Goal: Task Accomplishment & Management: Manage account settings

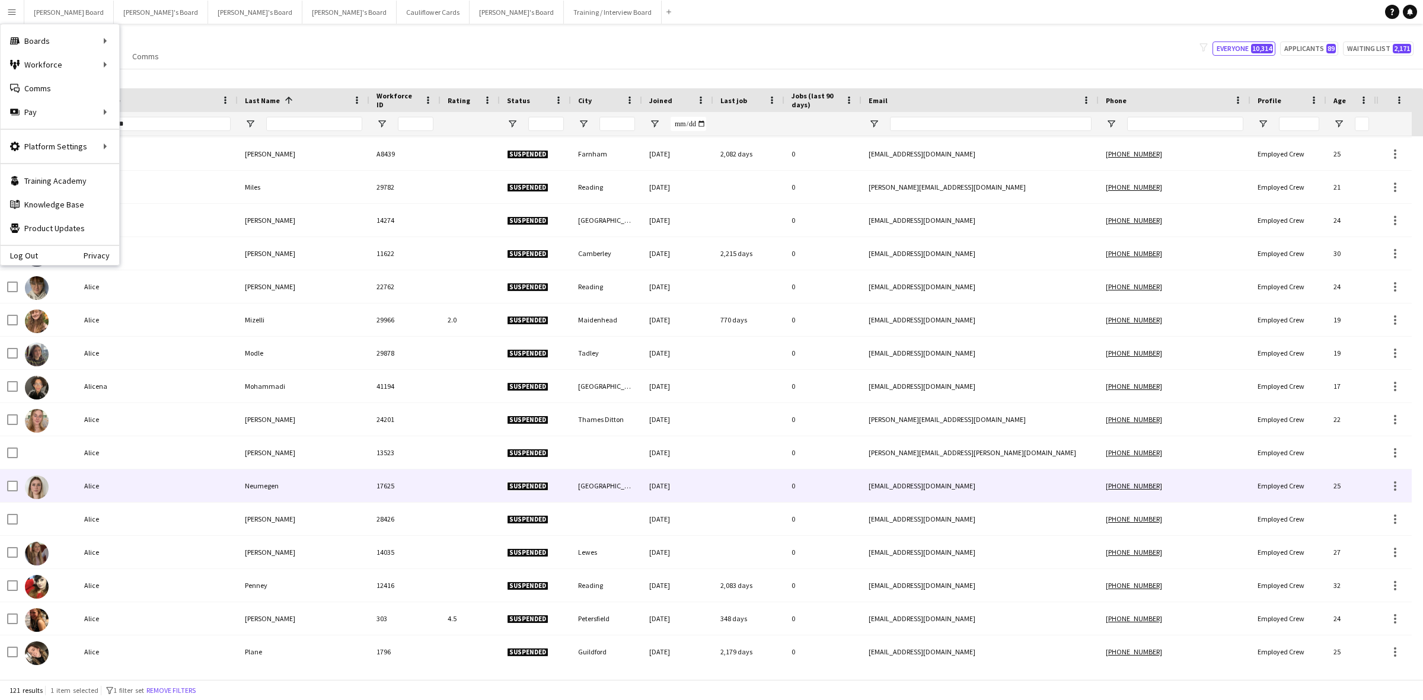
scroll to position [2223, 0]
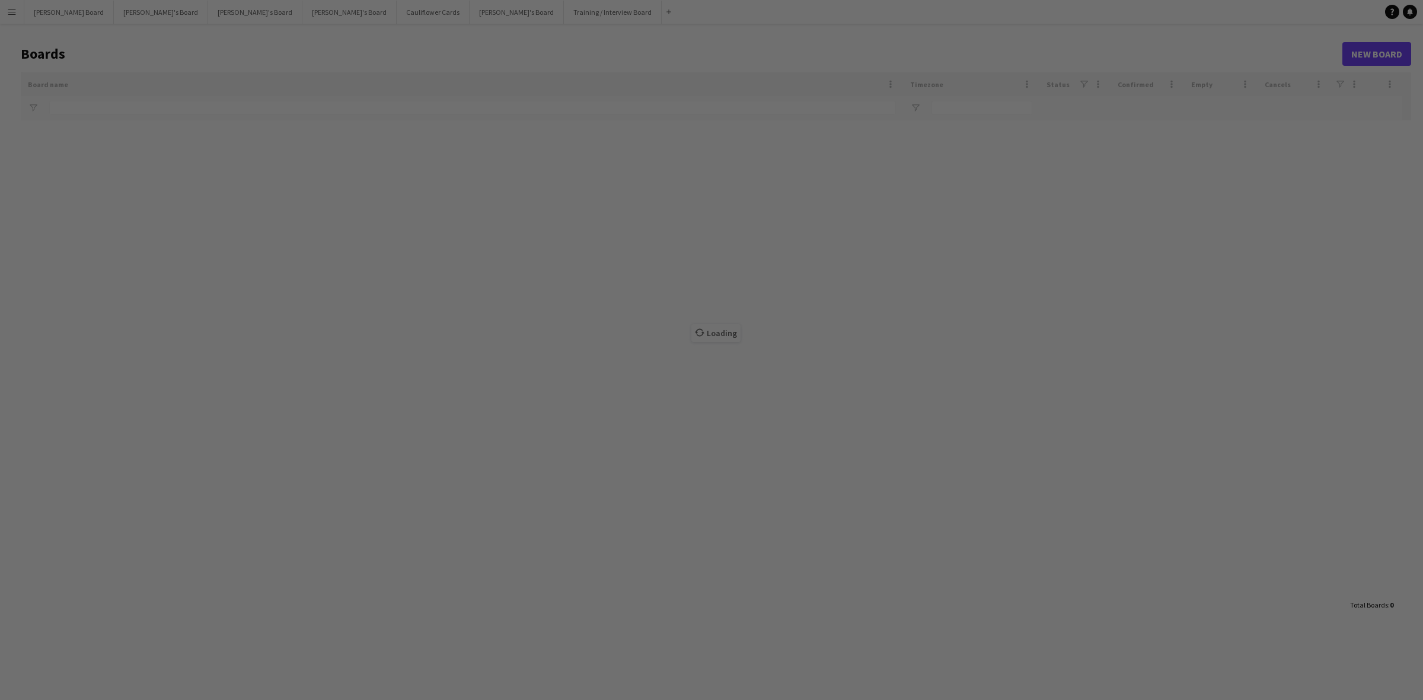
click at [48, 15] on div at bounding box center [718, 353] width 1437 height 707
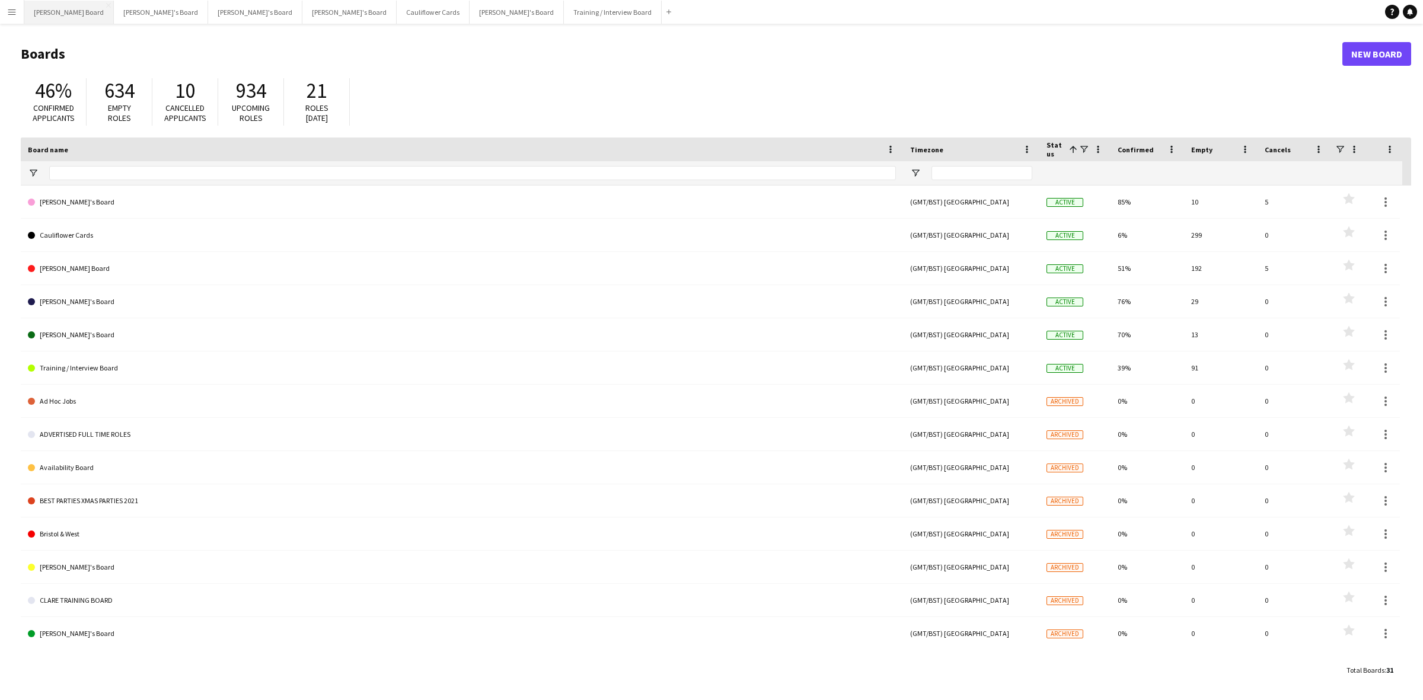
click at [56, 12] on button "[PERSON_NAME] Board Close" at bounding box center [69, 12] width 90 height 23
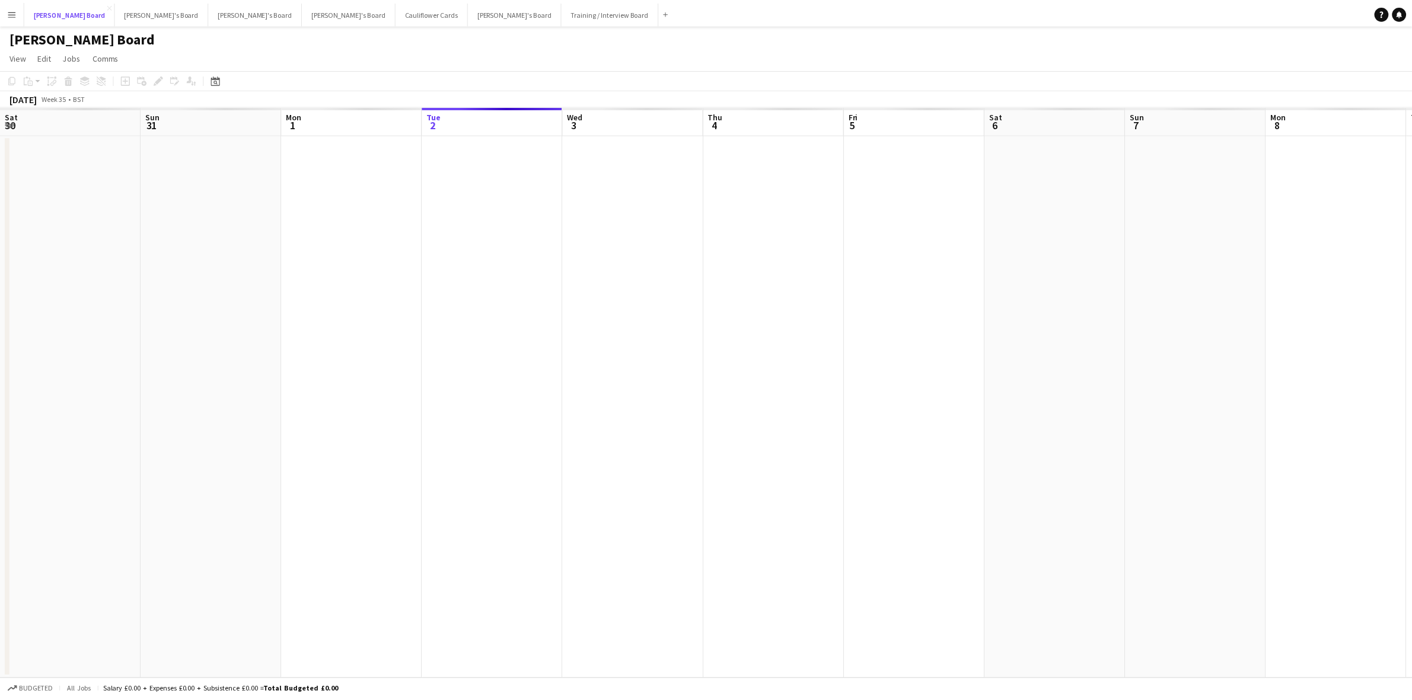
scroll to position [0, 283]
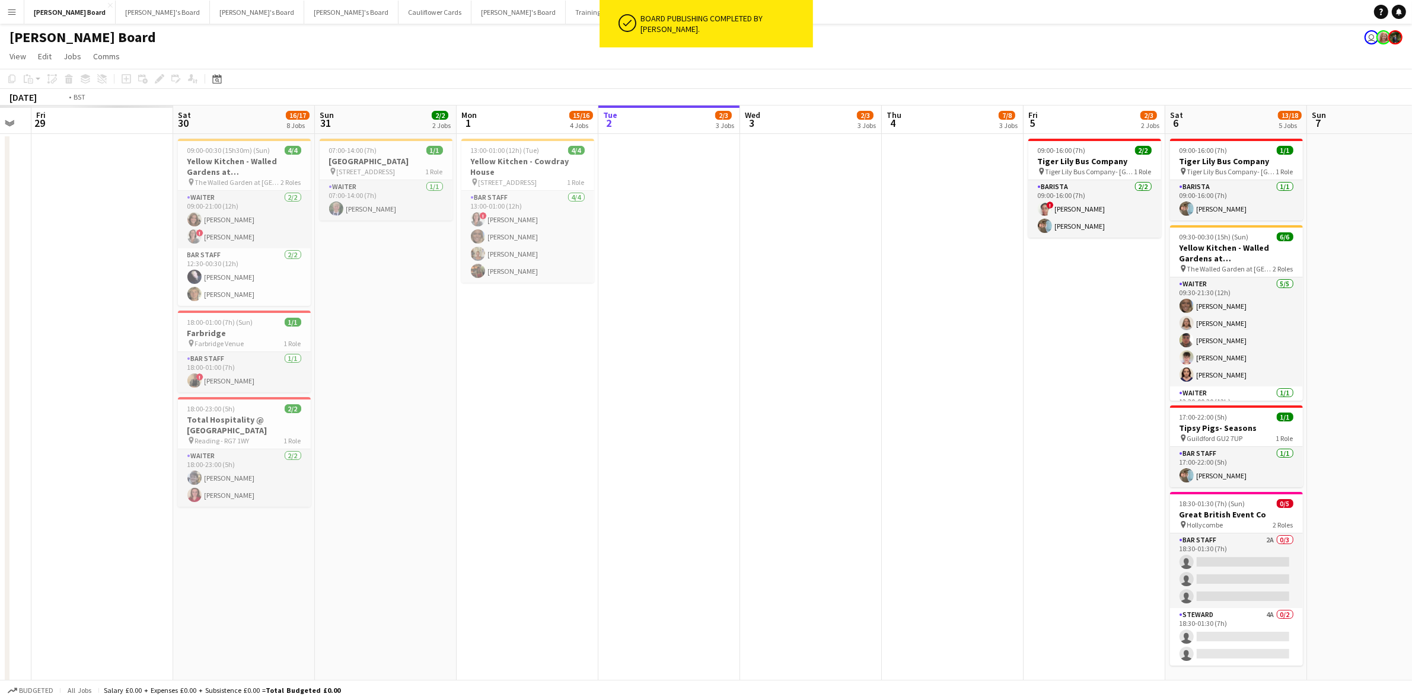
drag, startPoint x: 34, startPoint y: 395, endPoint x: 1368, endPoint y: 374, distance: 1334.7
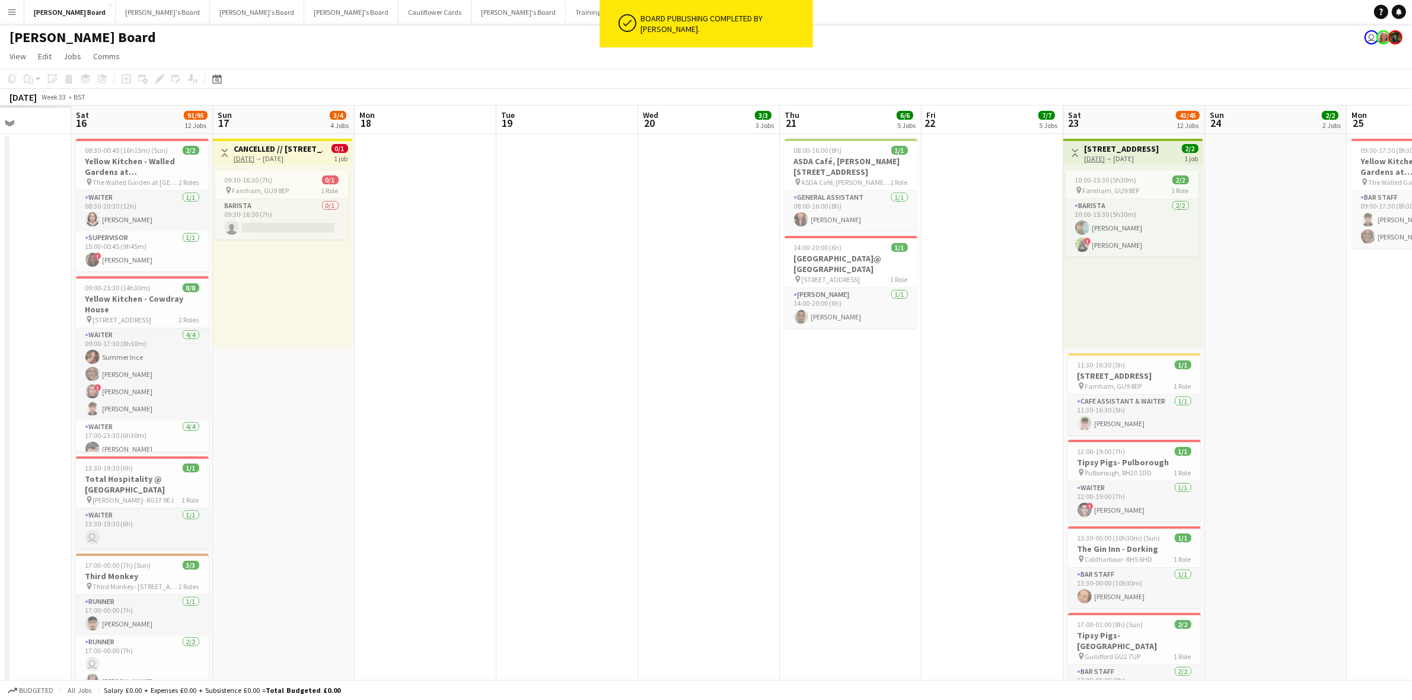
drag, startPoint x: 160, startPoint y: 330, endPoint x: 1294, endPoint y: 336, distance: 1133.6
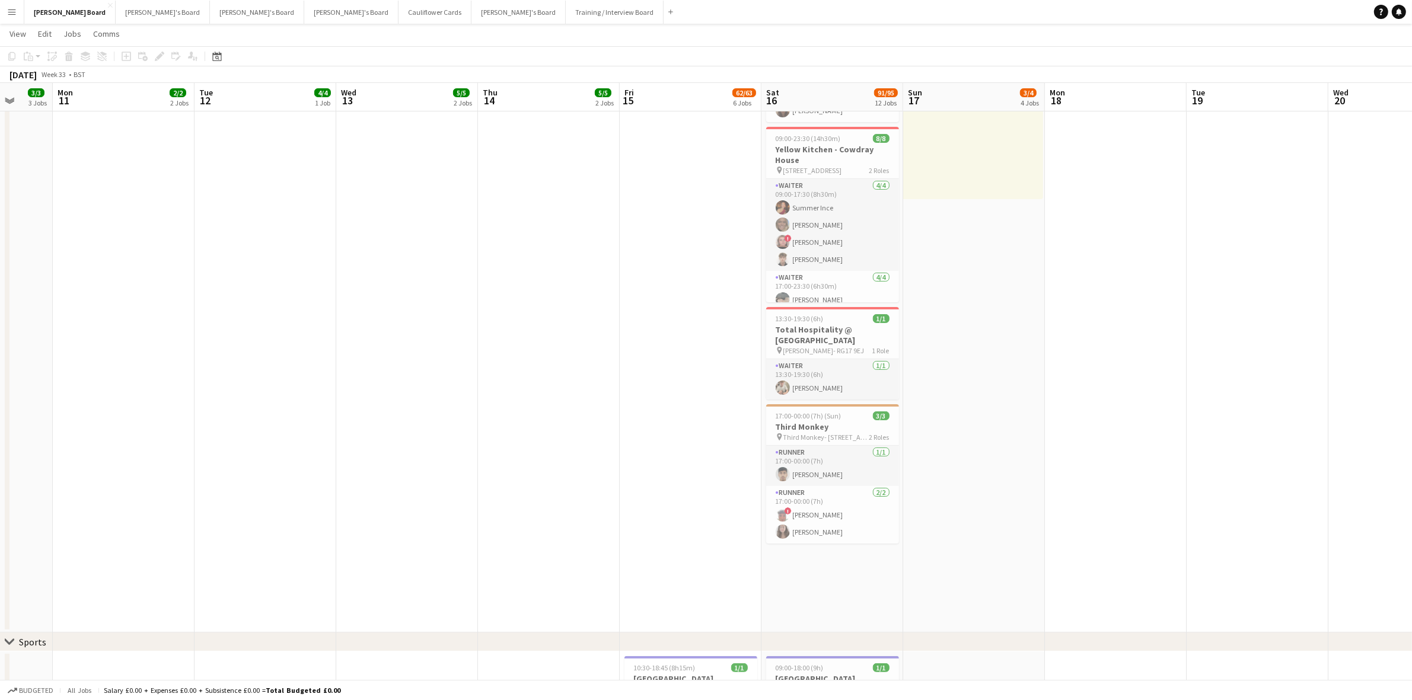
scroll to position [0, 372]
drag, startPoint x: 145, startPoint y: 451, endPoint x: 694, endPoint y: 457, distance: 549.0
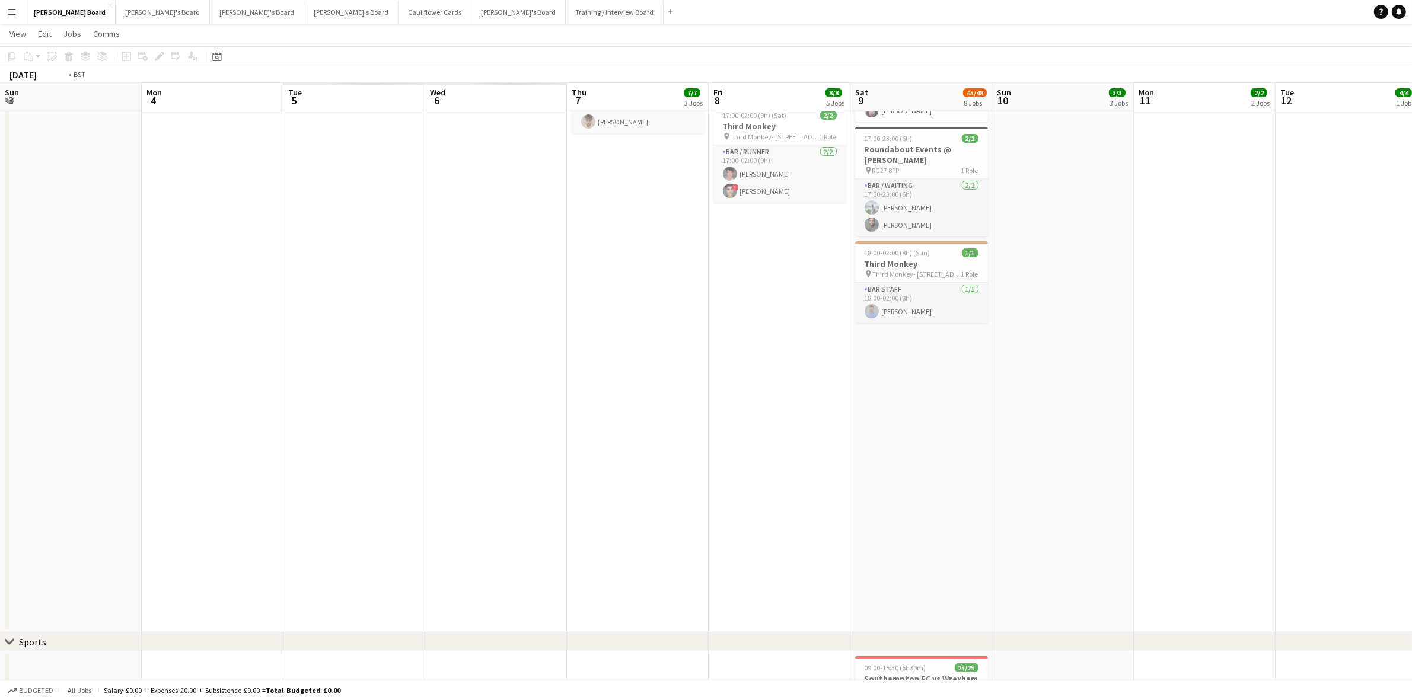
scroll to position [0, 283]
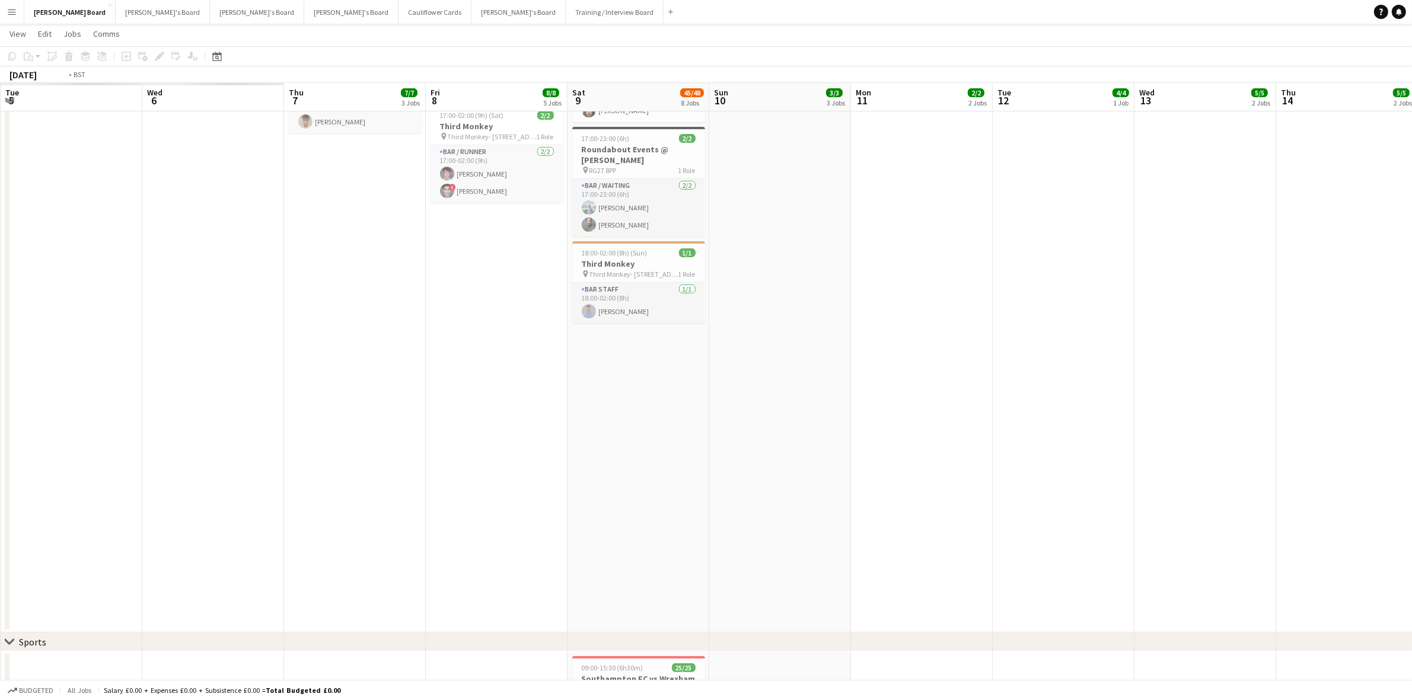
drag, startPoint x: 590, startPoint y: 387, endPoint x: 1422, endPoint y: 374, distance: 831.9
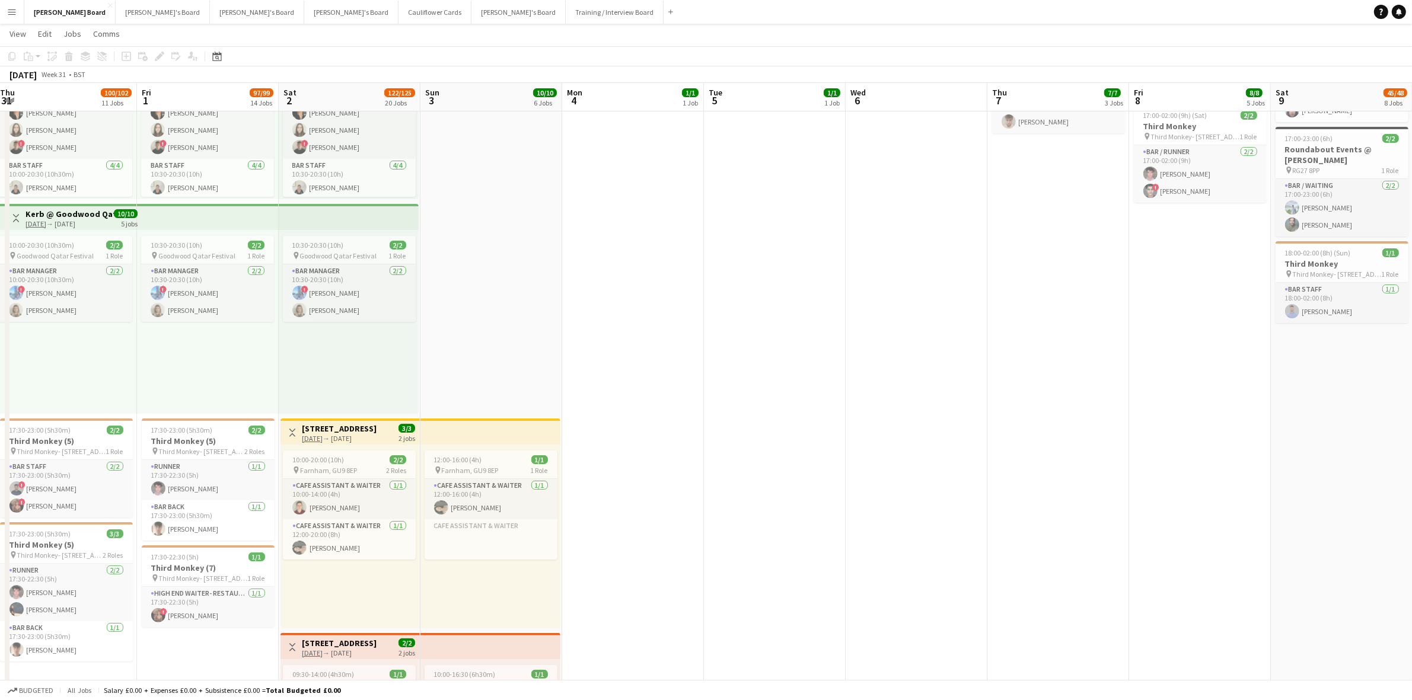
drag, startPoint x: 327, startPoint y: 438, endPoint x: 708, endPoint y: 449, distance: 381.4
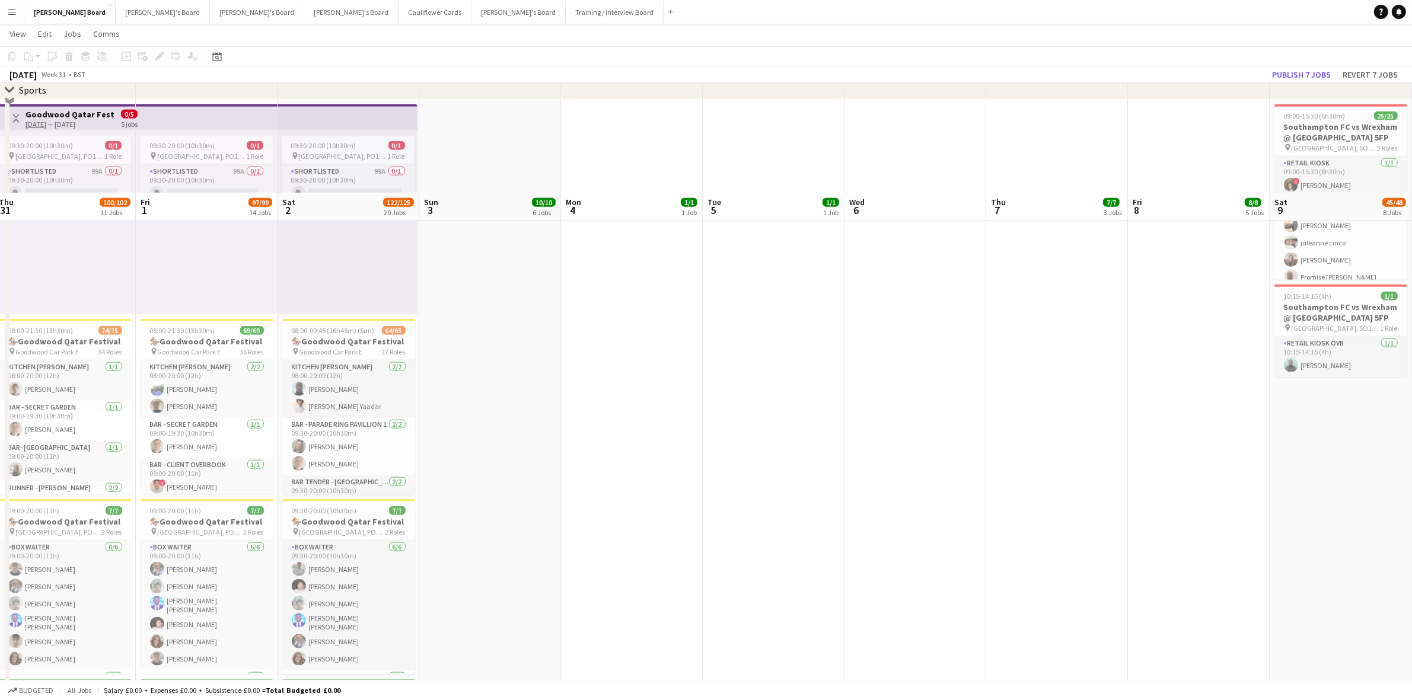
scroll to position [1704, 0]
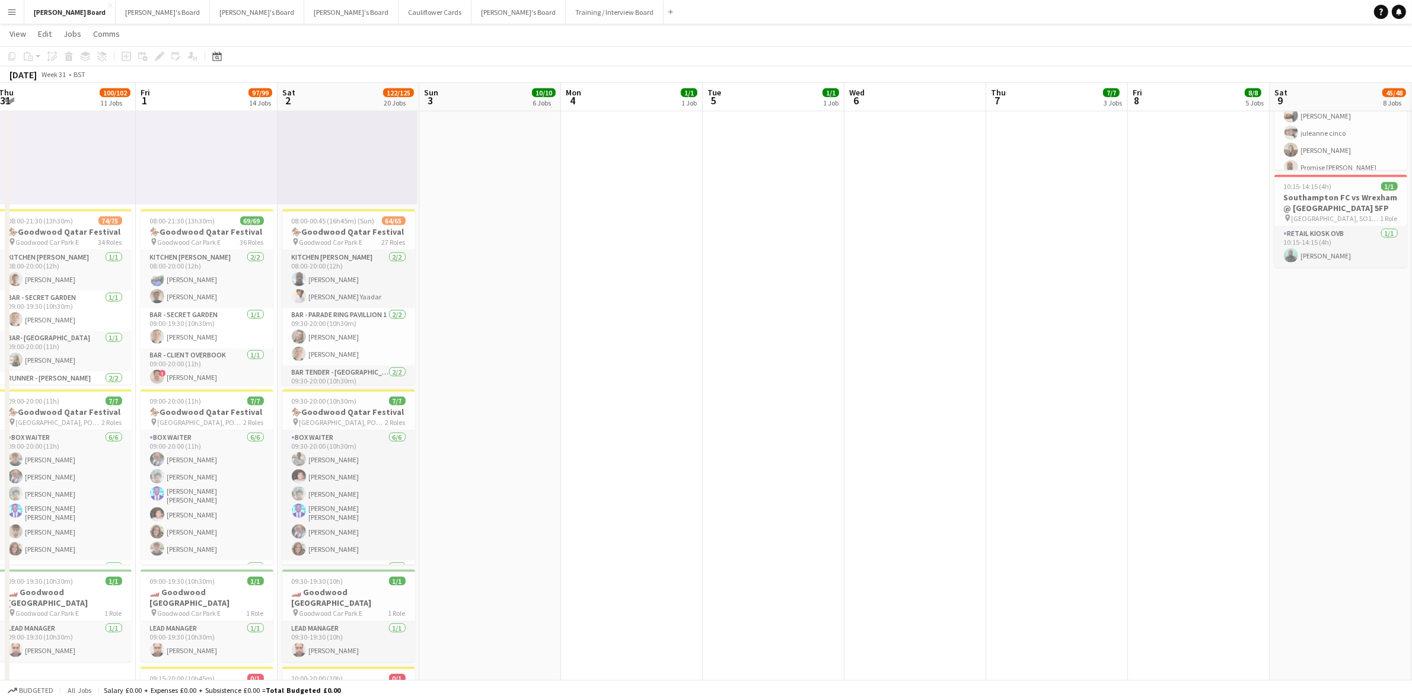
drag, startPoint x: 712, startPoint y: 464, endPoint x: 711, endPoint y: 471, distance: 7.7
click at [713, 464] on app-date-cell at bounding box center [774, 382] width 142 height 784
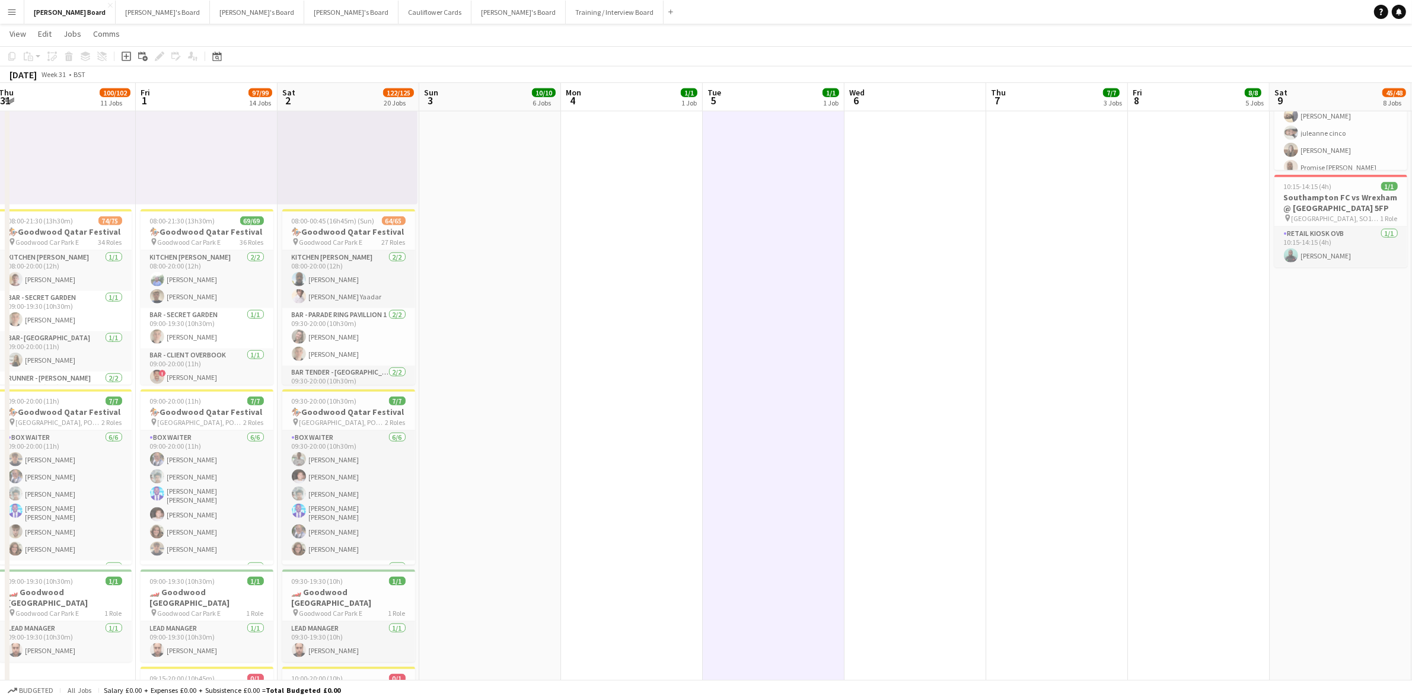
scroll to position [0, 289]
click at [120, 11] on button "Jakub's Board Close" at bounding box center [163, 12] width 94 height 23
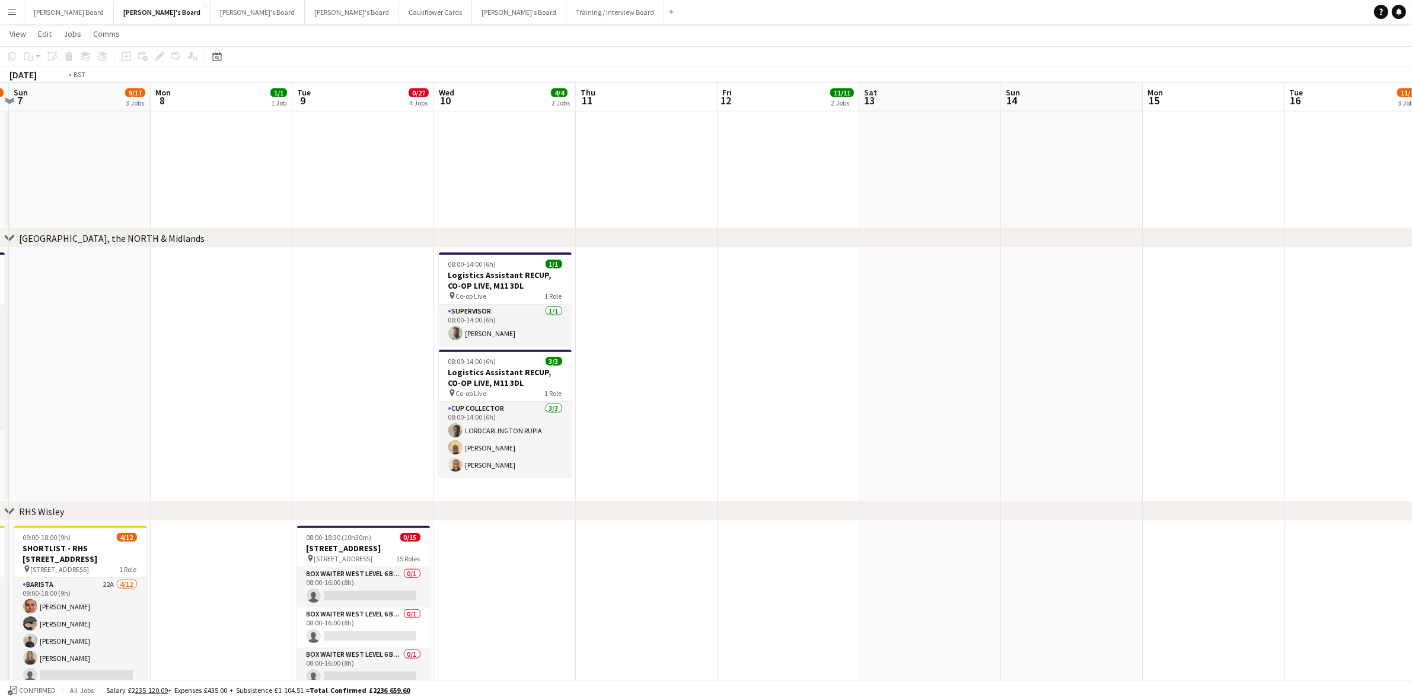
scroll to position [0, 467]
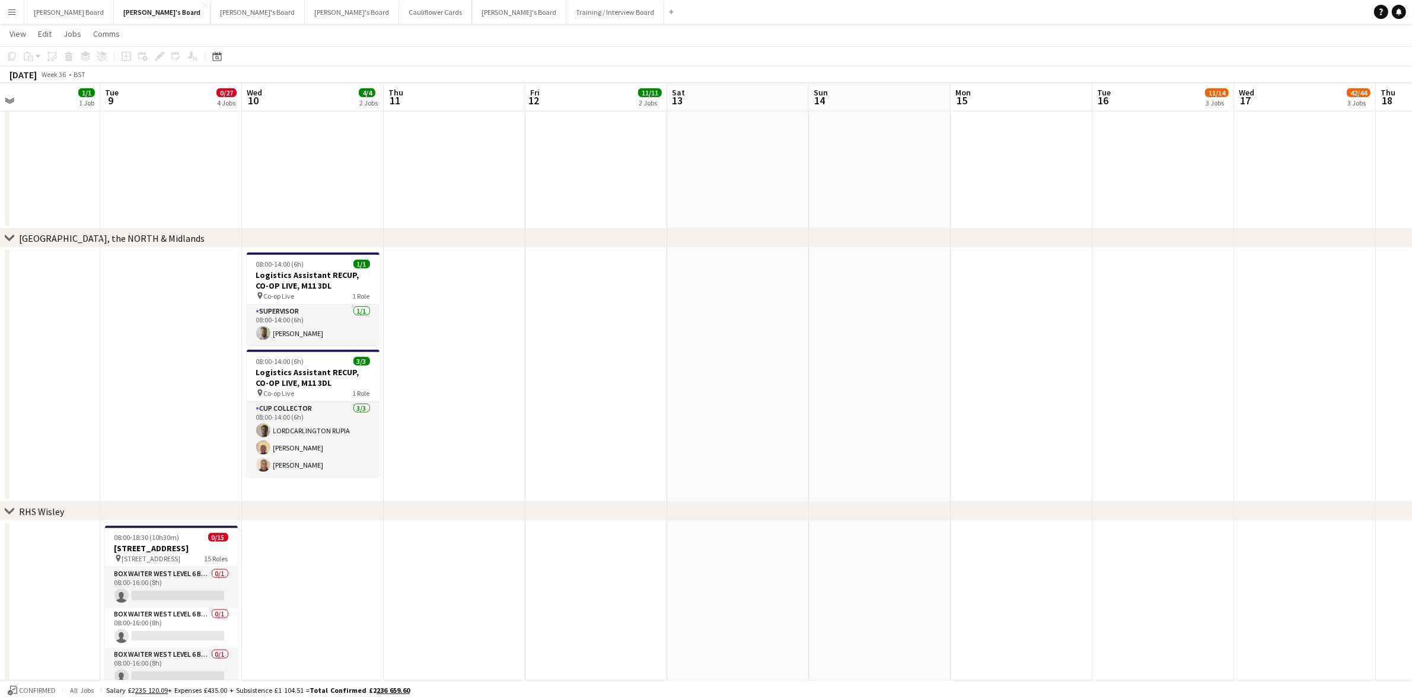
drag, startPoint x: 1368, startPoint y: 475, endPoint x: 425, endPoint y: 408, distance: 945.1
click at [334, 413] on app-calendar-viewport "Fri 5 20/26 9 Jobs Sat 6 16/23 4 Jobs Sun 7 9/17 3 Jobs Mon 8 1/1 1 Job Tue 9 0…" at bounding box center [706, 52] width 1412 height 2382
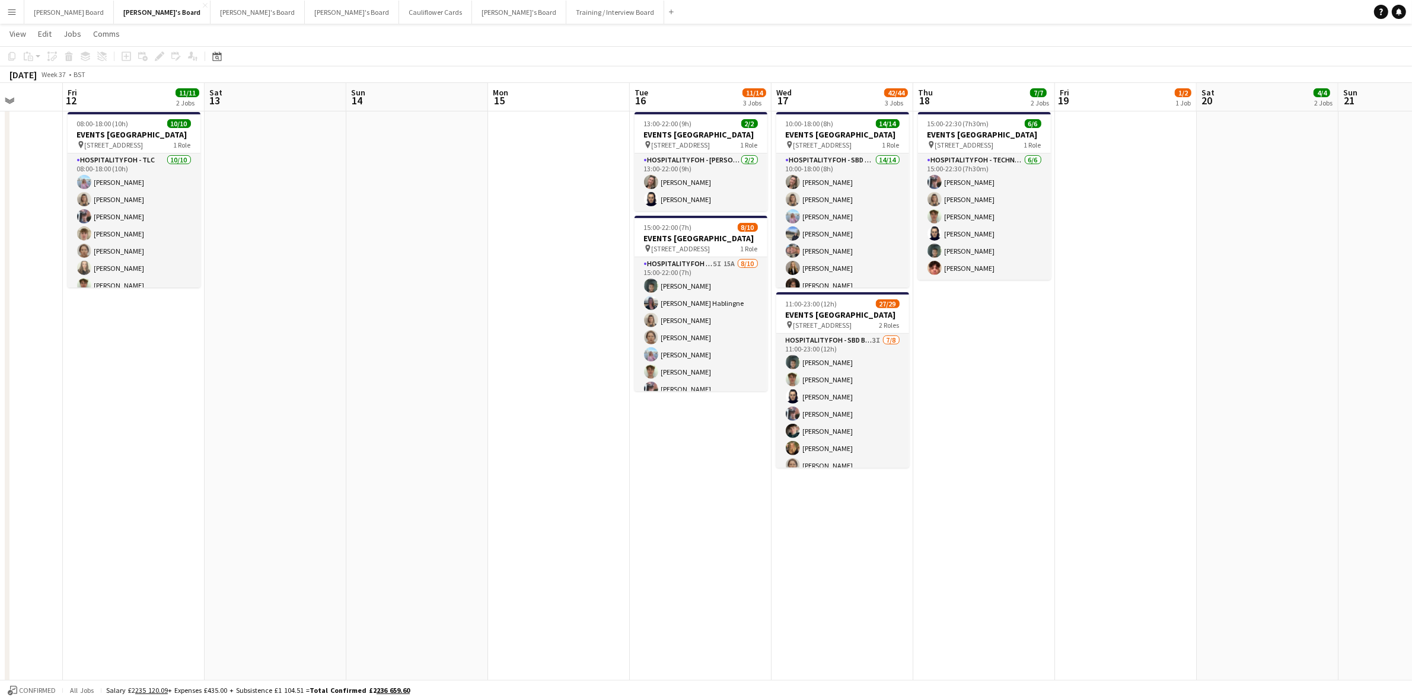
scroll to position [0, 422]
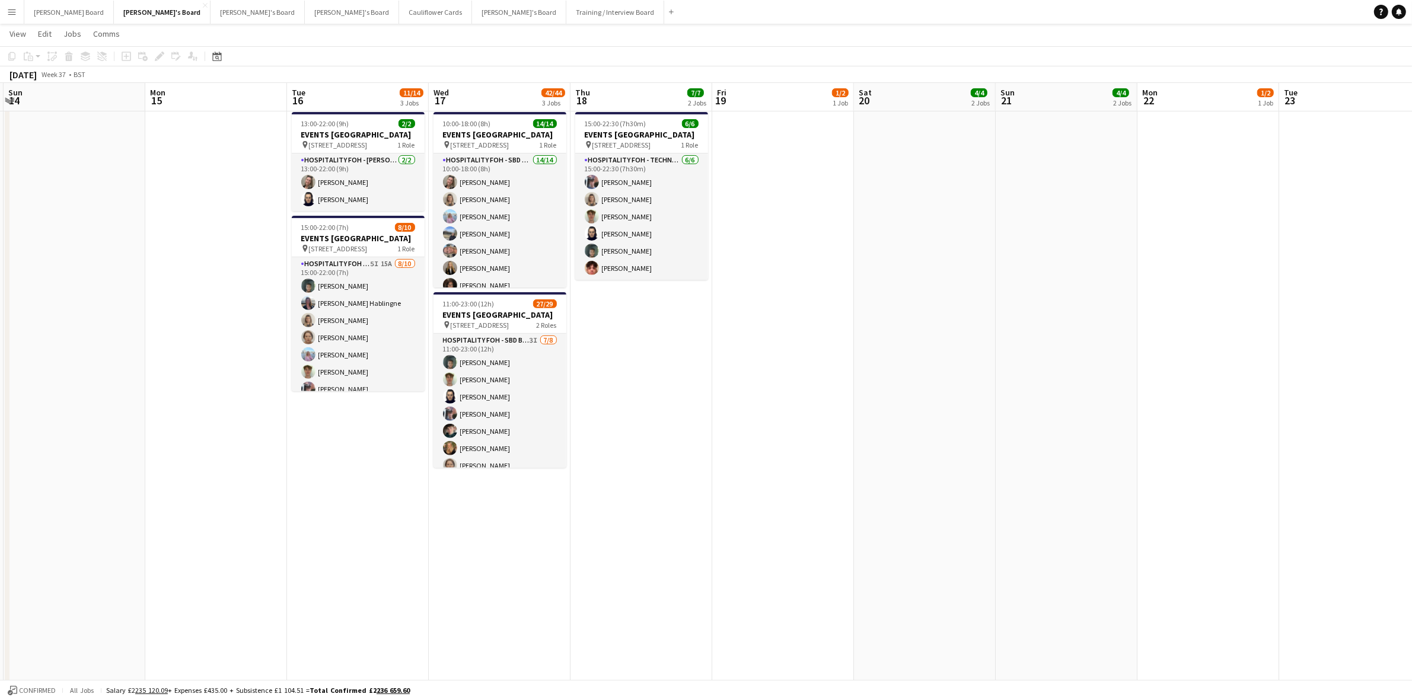
drag, startPoint x: 957, startPoint y: 376, endPoint x: 152, endPoint y: 379, distance: 805.1
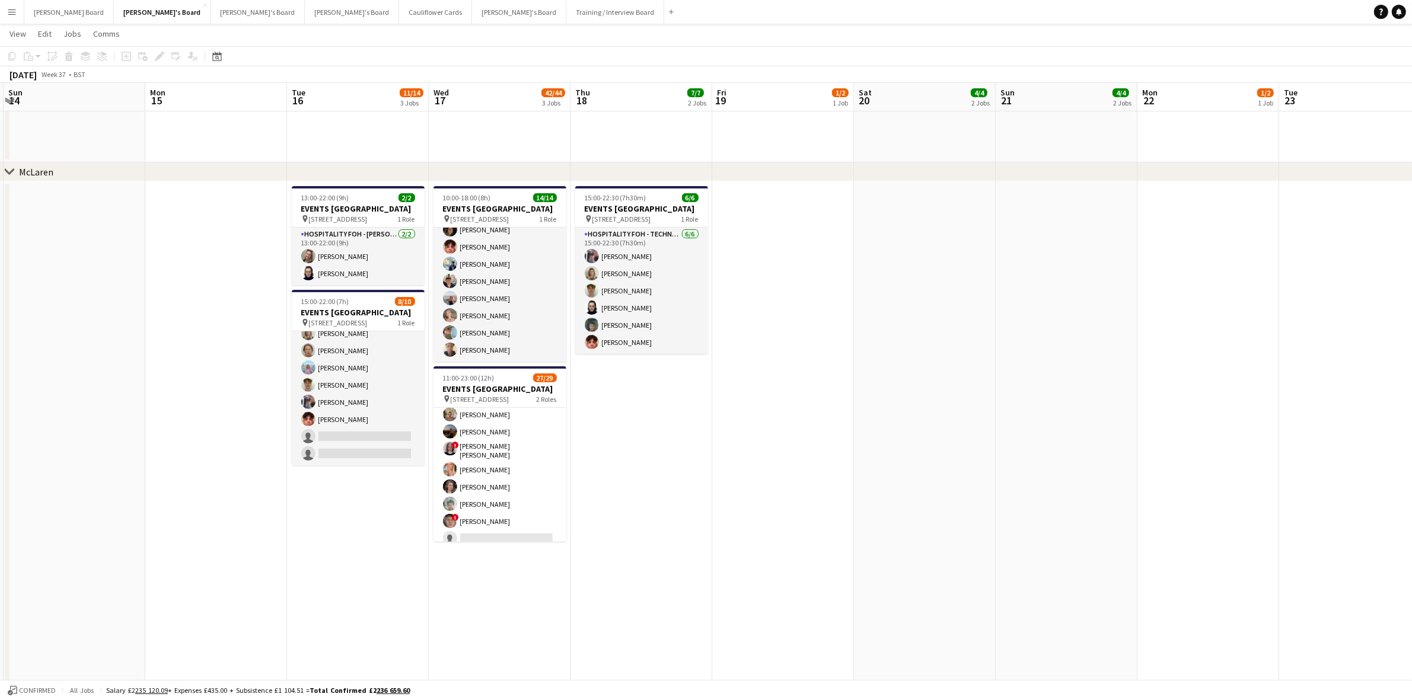
scroll to position [422, 0]
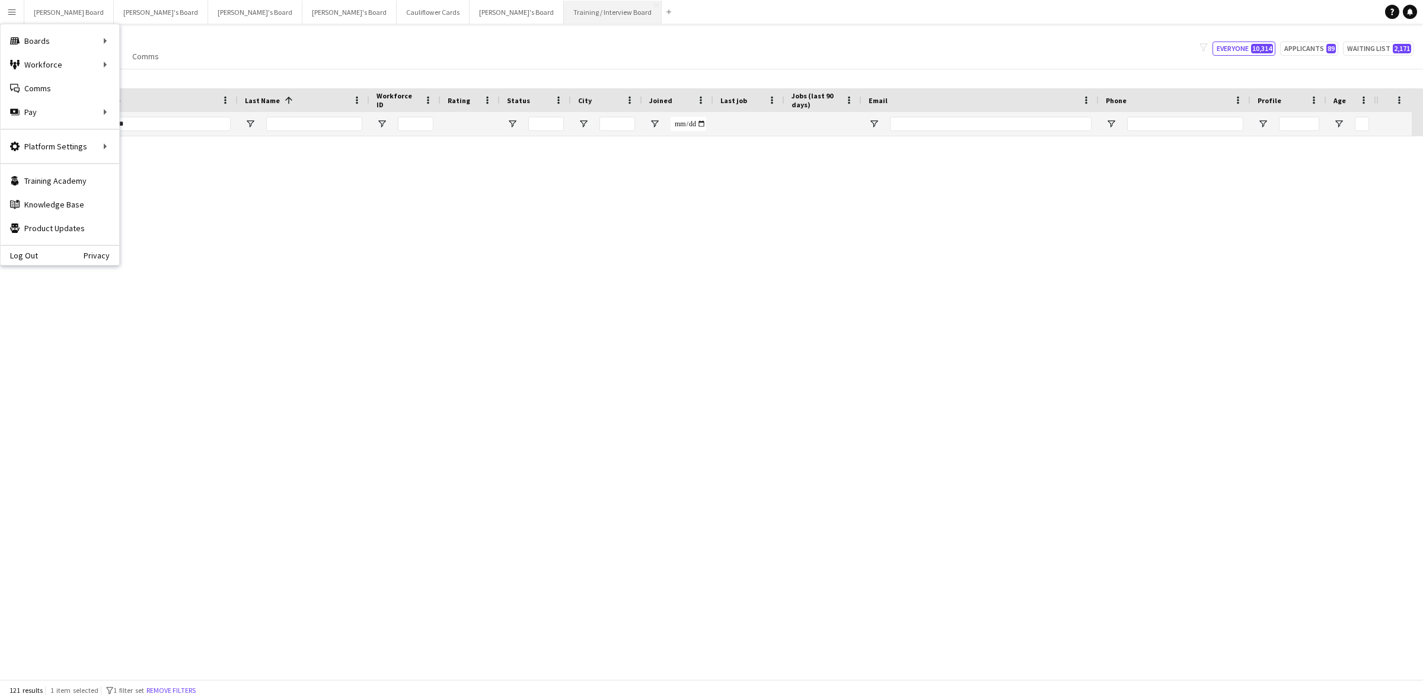
scroll to position [2223, 0]
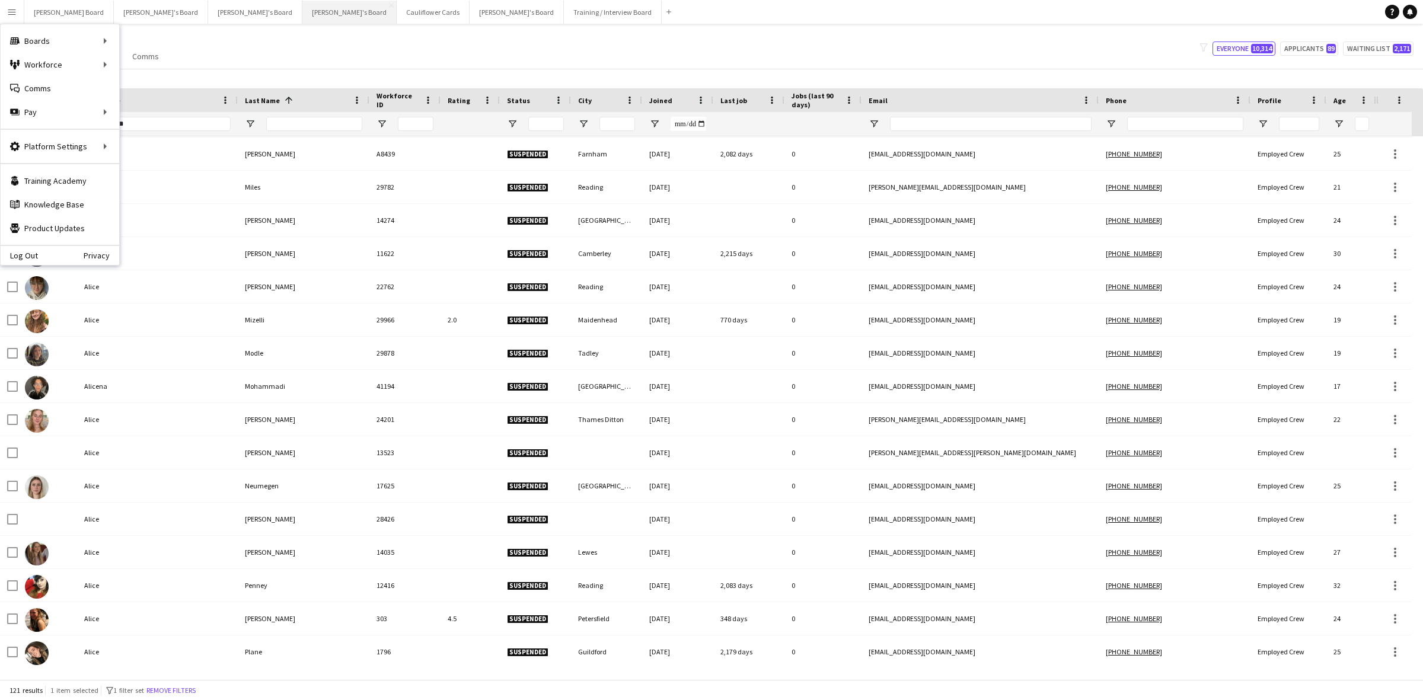
click at [302, 15] on button "[PERSON_NAME]'s Board Close" at bounding box center [349, 12] width 94 height 23
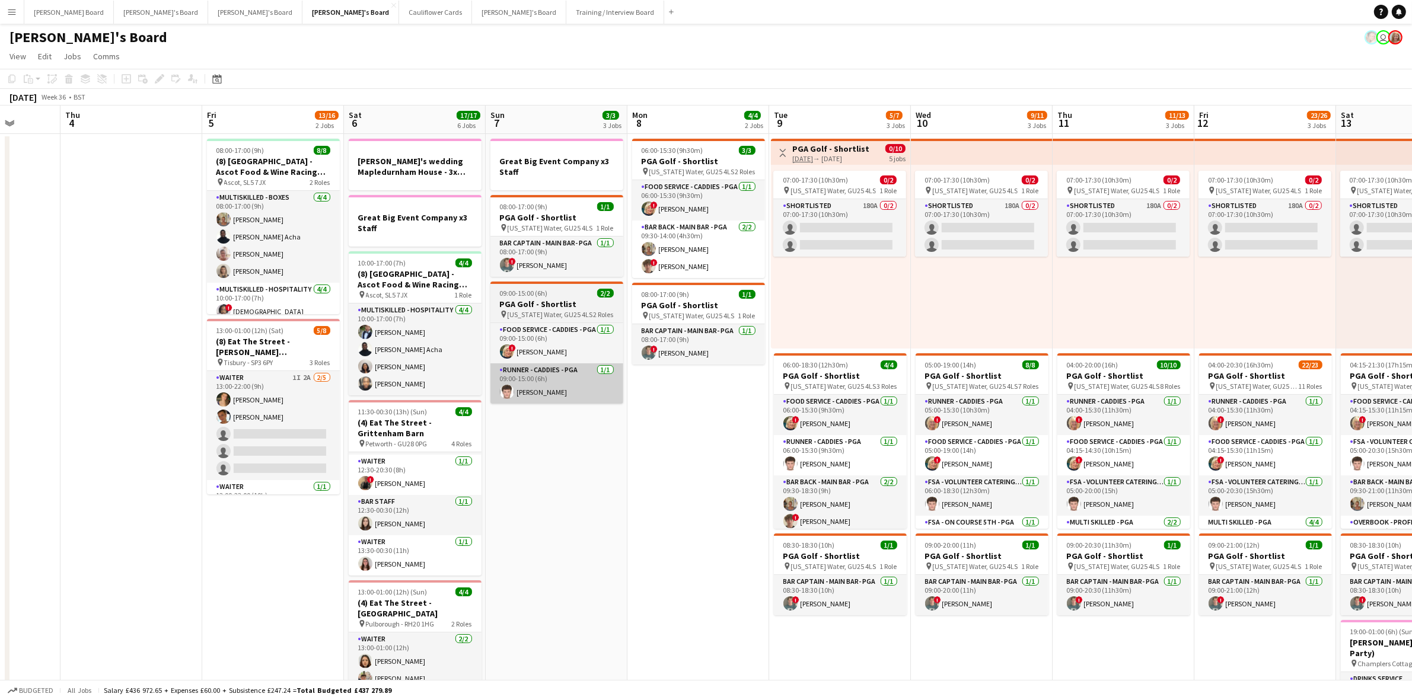
drag, startPoint x: 911, startPoint y: 483, endPoint x: 545, endPoint y: 369, distance: 383.3
click at [597, 478] on app-calendar-viewport "Mon 1 Tue 2 Wed 3 Thu 4 Fri 5 13/16 2 Jobs Sat 6 17/17 6 Jobs Sun 7 3/3 3 Jobs …" at bounding box center [706, 683] width 1412 height 1154
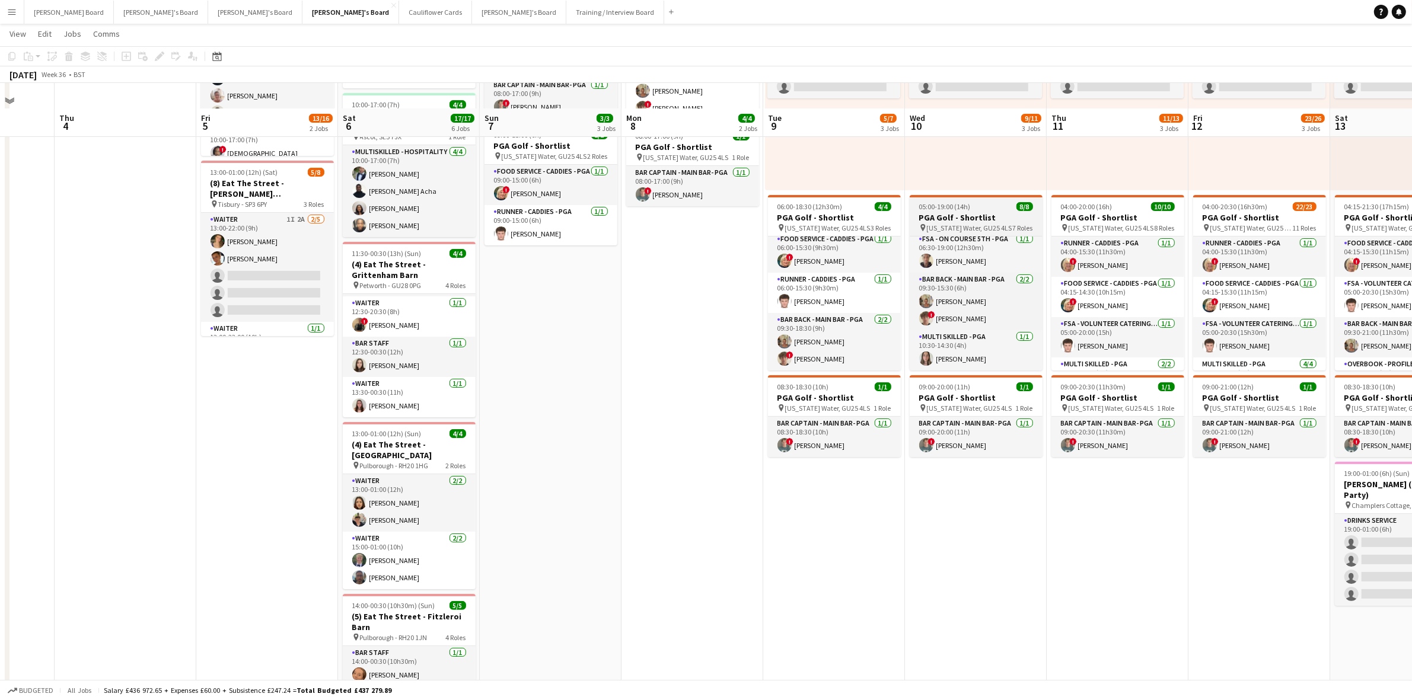
scroll to position [222, 0]
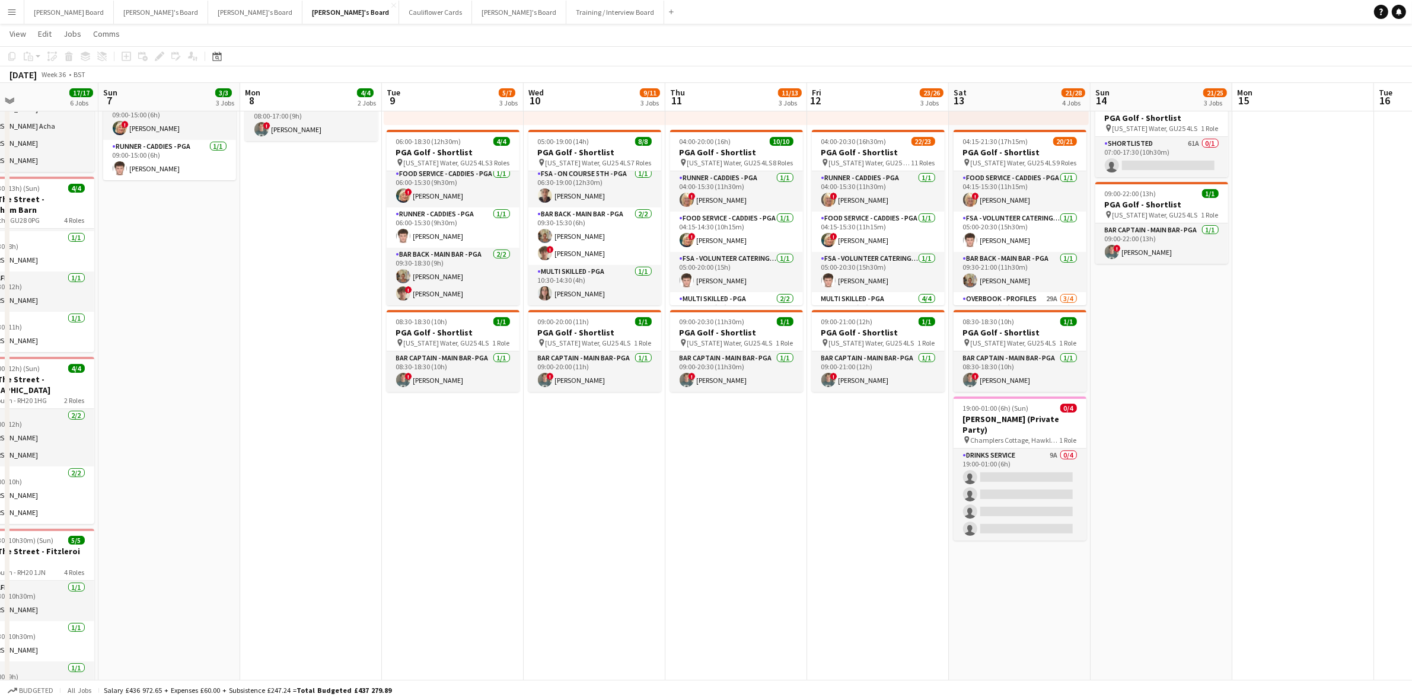
drag, startPoint x: 1219, startPoint y: 556, endPoint x: 809, endPoint y: 504, distance: 412.9
click at [837, 544] on app-calendar-viewport "Wed 3 Thu 4 Fri 5 13/16 2 Jobs Sat 6 17/17 6 Jobs Sun 7 3/3 3 Jobs Mon 8 4/4 2 …" at bounding box center [706, 430] width 1412 height 1212
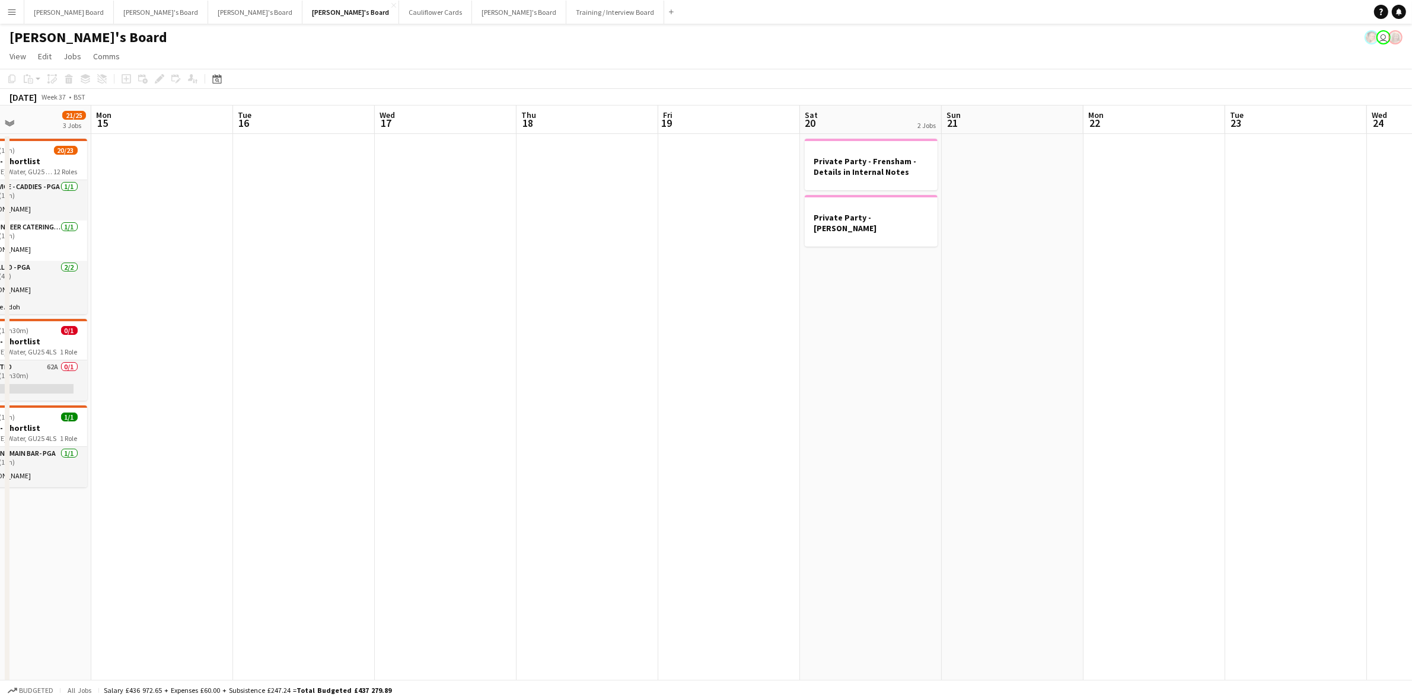
scroll to position [0, 452]
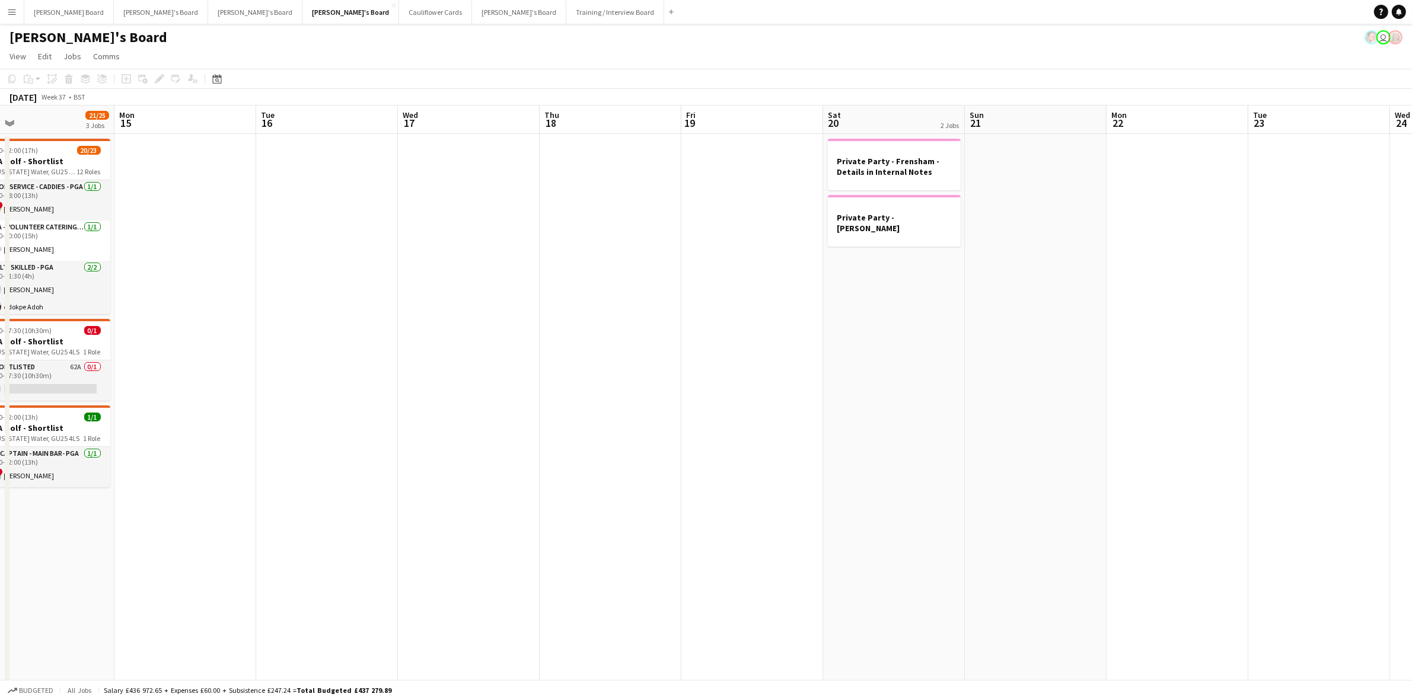
drag, startPoint x: 1290, startPoint y: 498, endPoint x: 200, endPoint y: 507, distance: 1089.7
click at [200, 507] on app-calendar-viewport "Thu 11 11/13 3 Jobs Fri 12 23/26 3 Jobs Sat 13 21/28 4 Jobs Sun 14 21/25 3 Jobs…" at bounding box center [706, 683] width 1412 height 1154
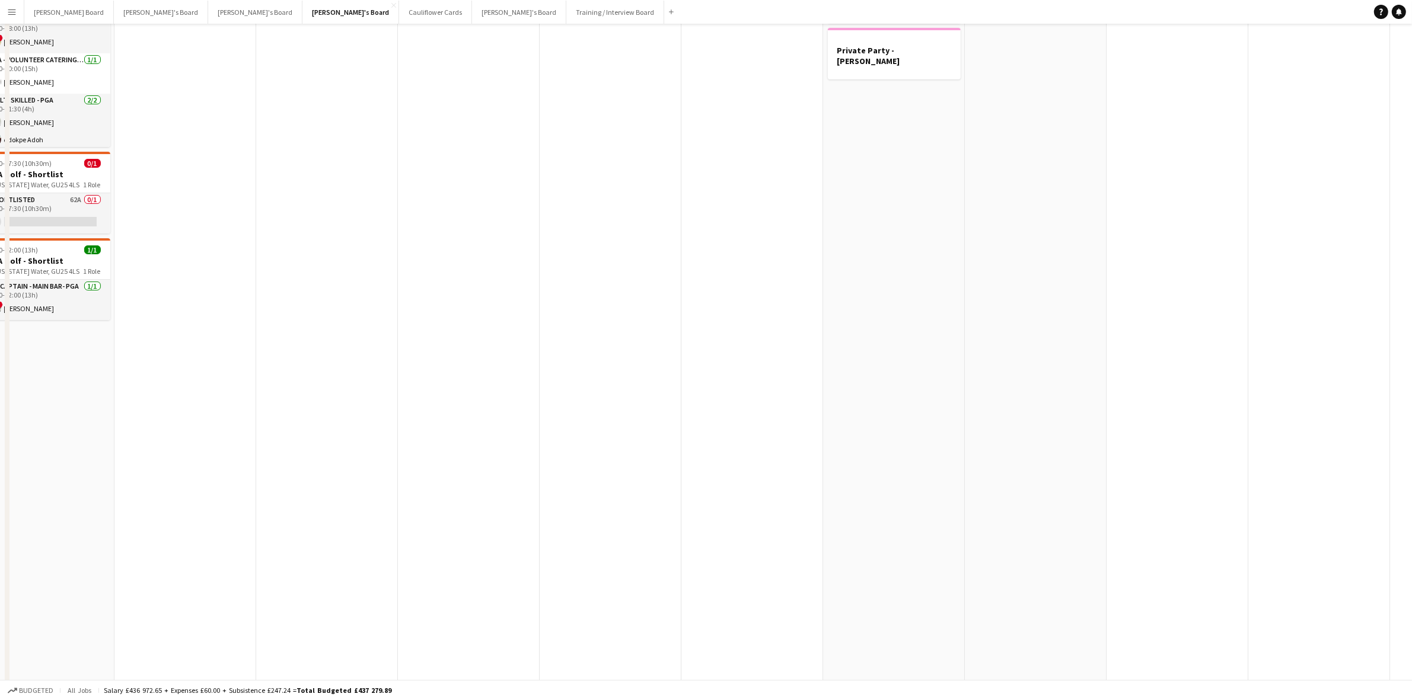
scroll to position [445, 0]
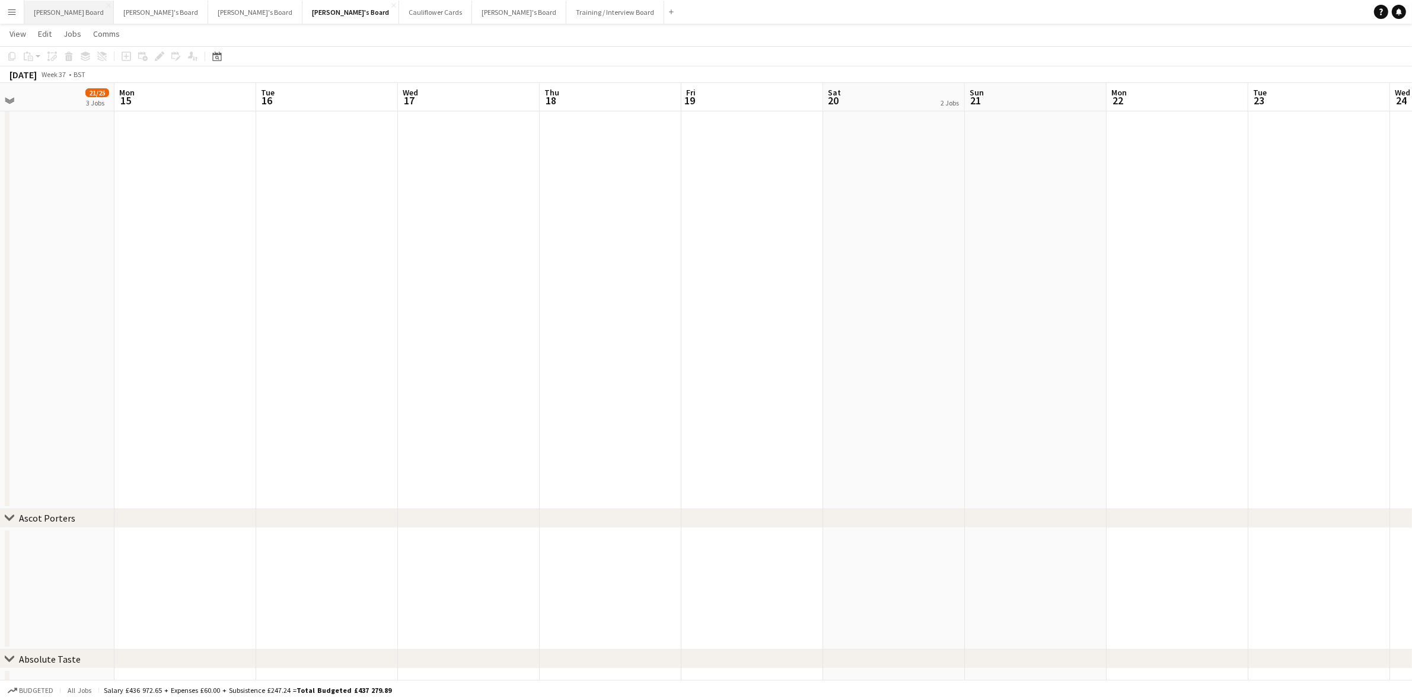
click at [42, 10] on button "[PERSON_NAME] Board Close" at bounding box center [69, 12] width 90 height 23
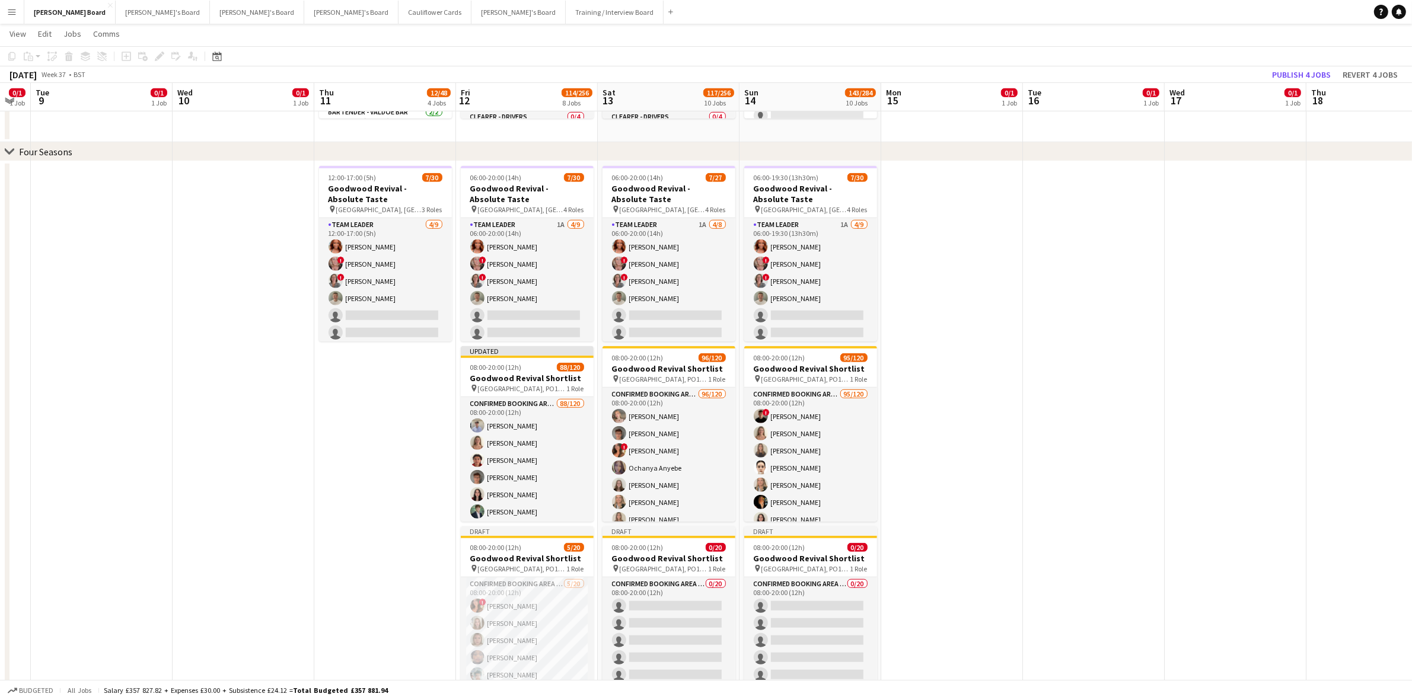
scroll to position [0, 415]
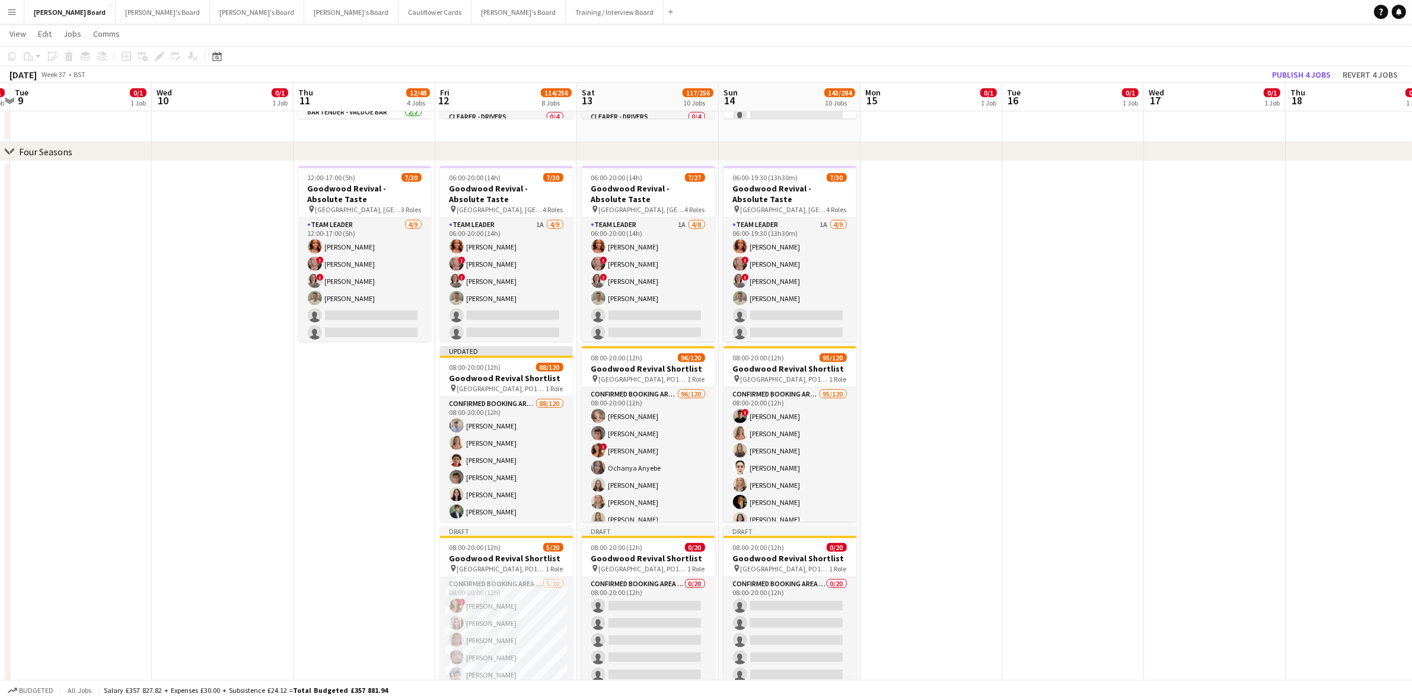
drag, startPoint x: 1147, startPoint y: 369, endPoint x: -93, endPoint y: 321, distance: 1241.2
click at [0, 321] on html "Menu Boards Boards Boards All jobs Status Workforce Workforce My Workforce Recr…" at bounding box center [706, 187] width 1412 height 2301
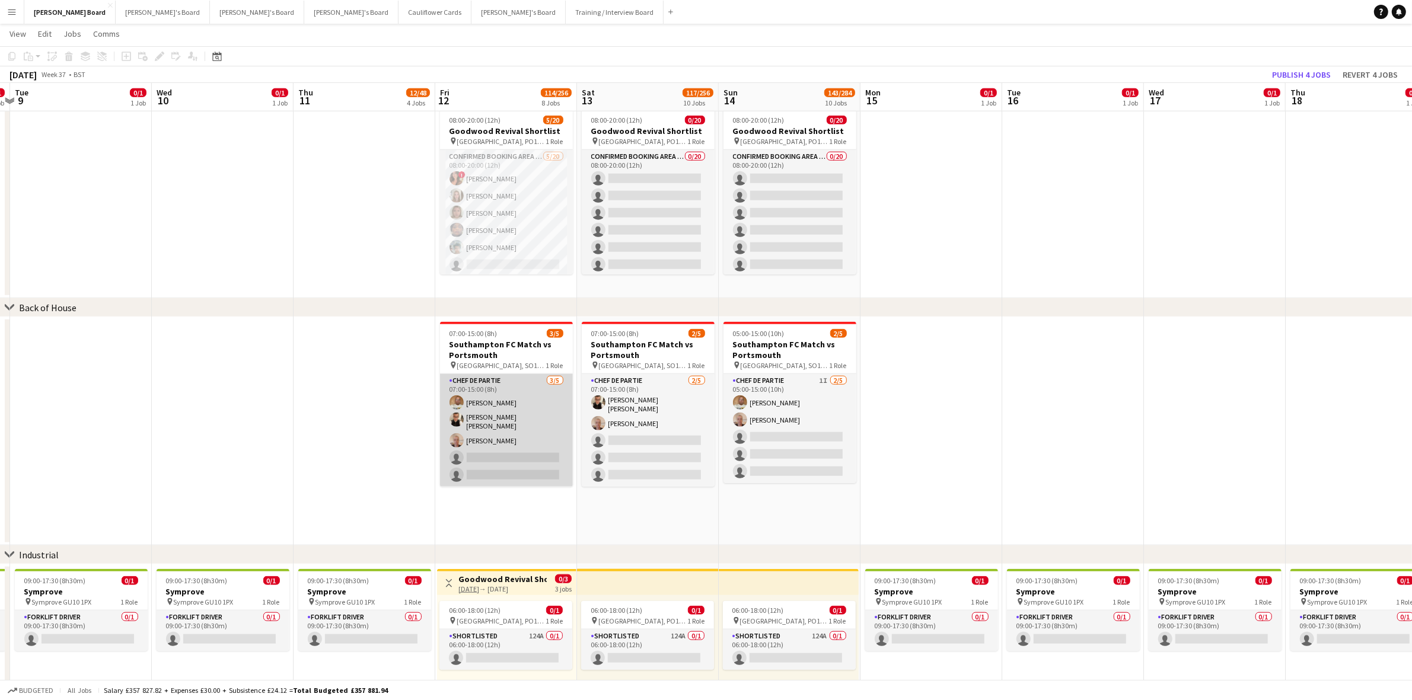
scroll to position [1260, 0]
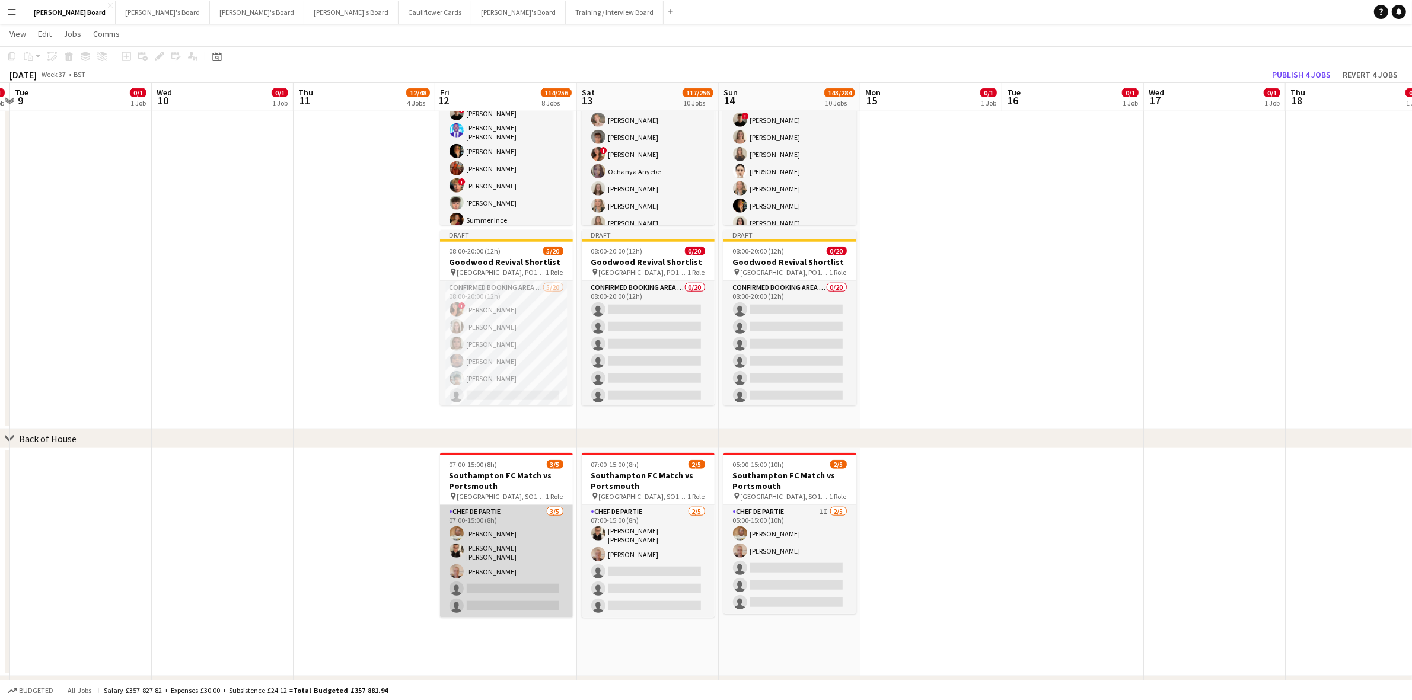
click at [503, 541] on app-card-role "Chef de Partie [DATE] 07:00-15:00 (8h) [PERSON_NAME] [PERSON_NAME] [PERSON_NAME…" at bounding box center [506, 561] width 133 height 113
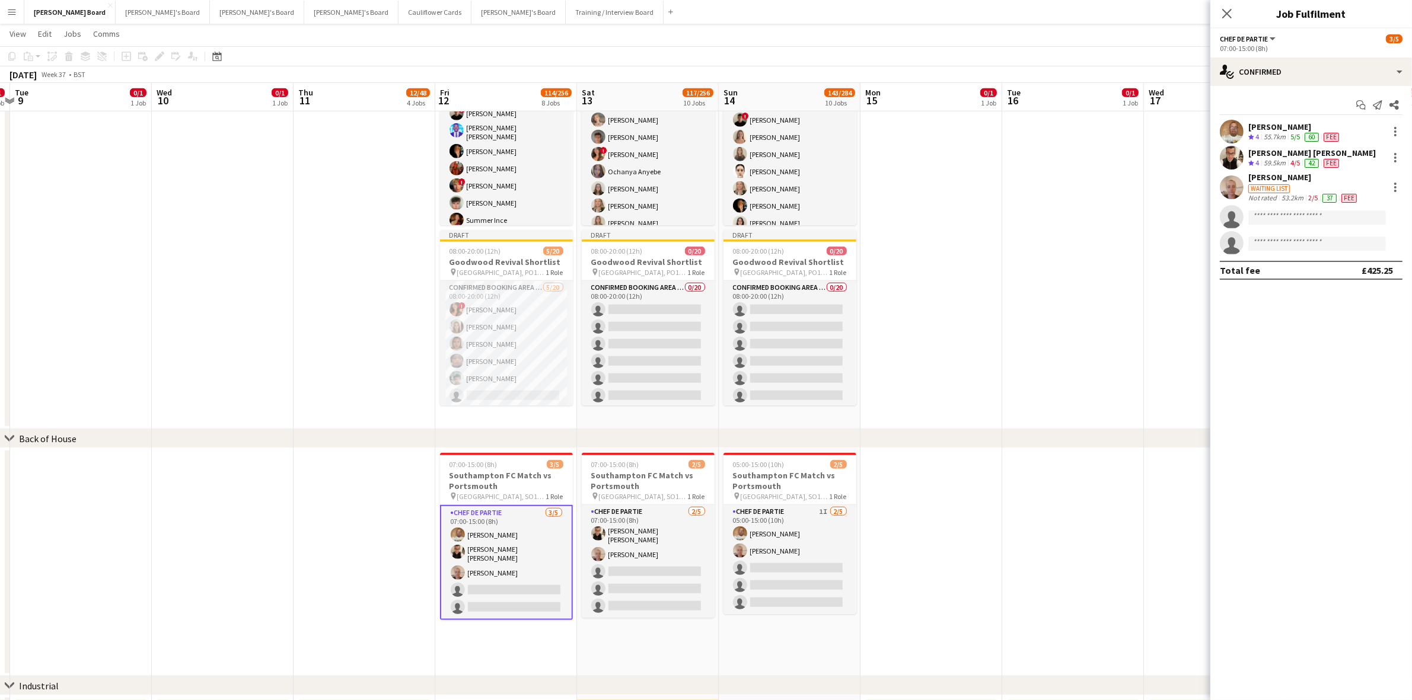
drag, startPoint x: 507, startPoint y: 540, endPoint x: 560, endPoint y: 522, distance: 55.7
click at [510, 540] on app-card-role "Chef de Partie [DATE] 07:00-15:00 (8h) [PERSON_NAME] [PERSON_NAME] [PERSON_NAME…" at bounding box center [506, 562] width 133 height 115
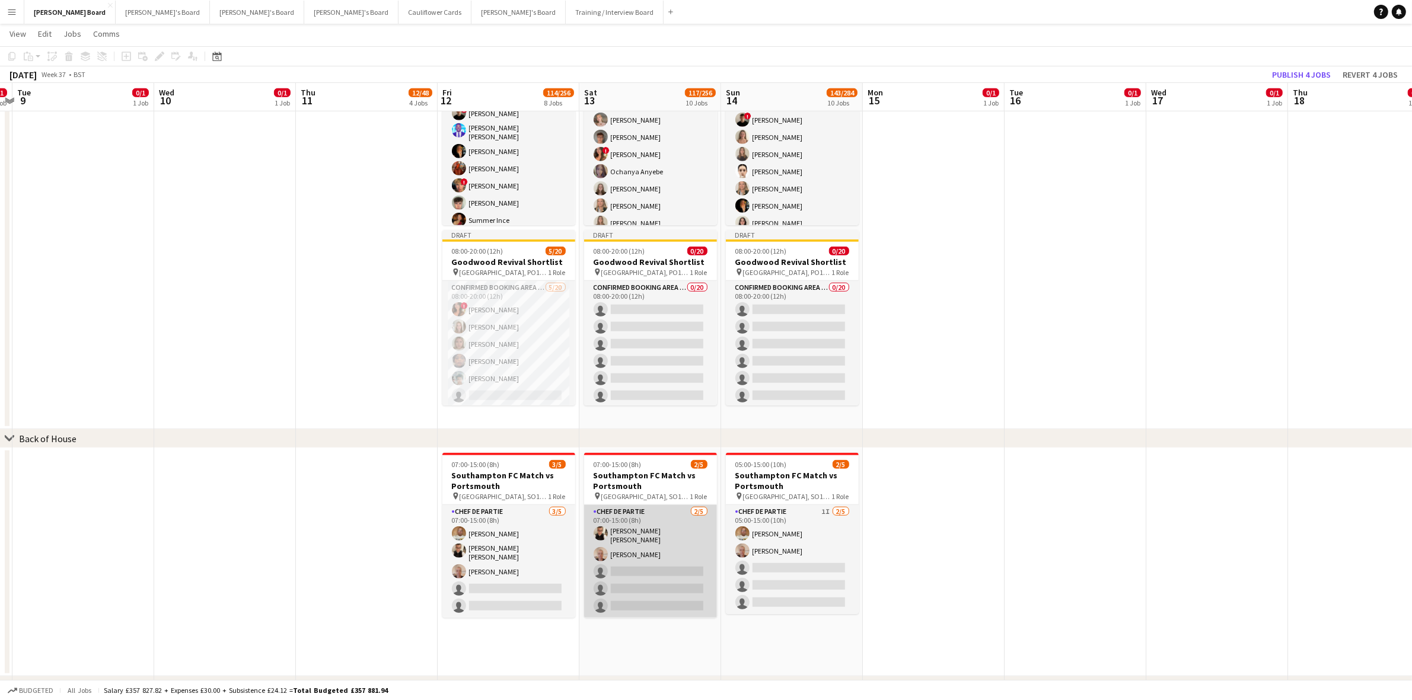
click at [629, 541] on app-card-role "Chef de Partie [DATE] 07:00-15:00 (8h) [PERSON_NAME] [PERSON_NAME] [PERSON_NAME…" at bounding box center [650, 561] width 133 height 113
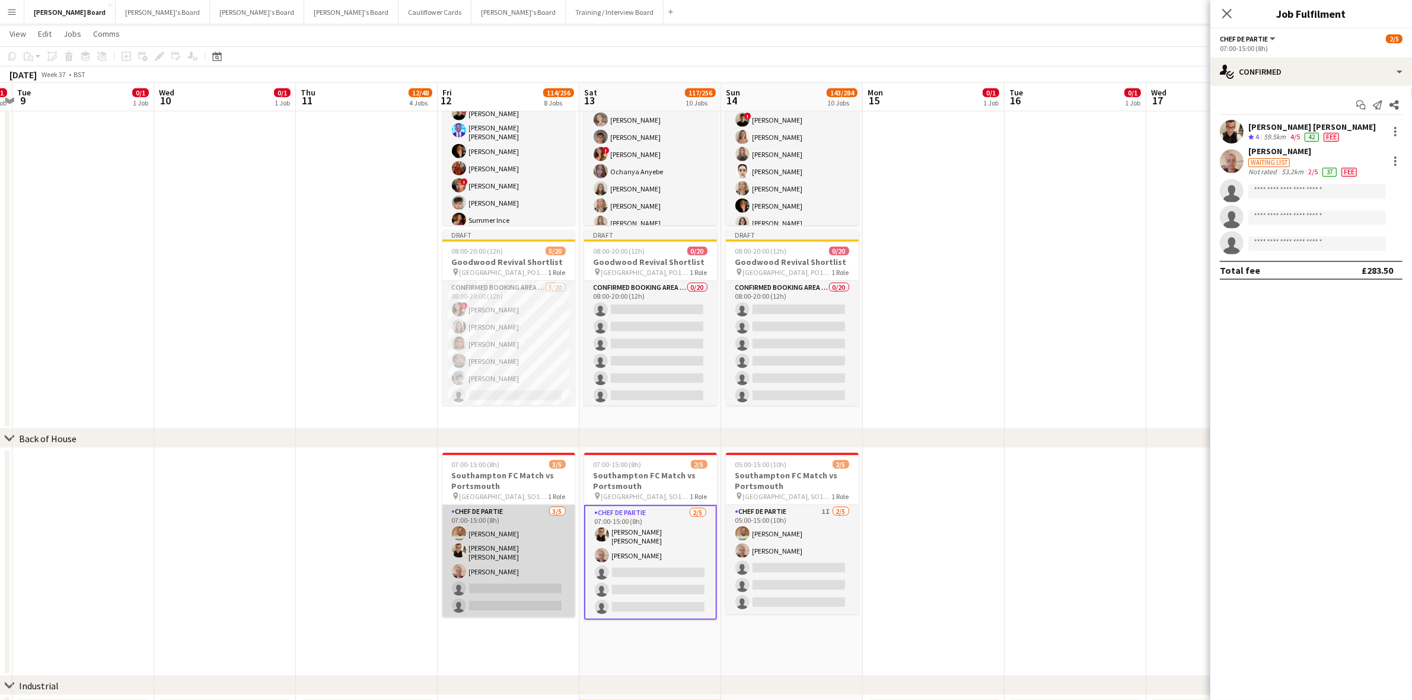
scroll to position [0, 411]
click at [463, 541] on app-card-role "Chef de Partie [DATE] 07:00-15:00 (8h) [PERSON_NAME] [PERSON_NAME] [PERSON_NAME…" at bounding box center [510, 561] width 133 height 113
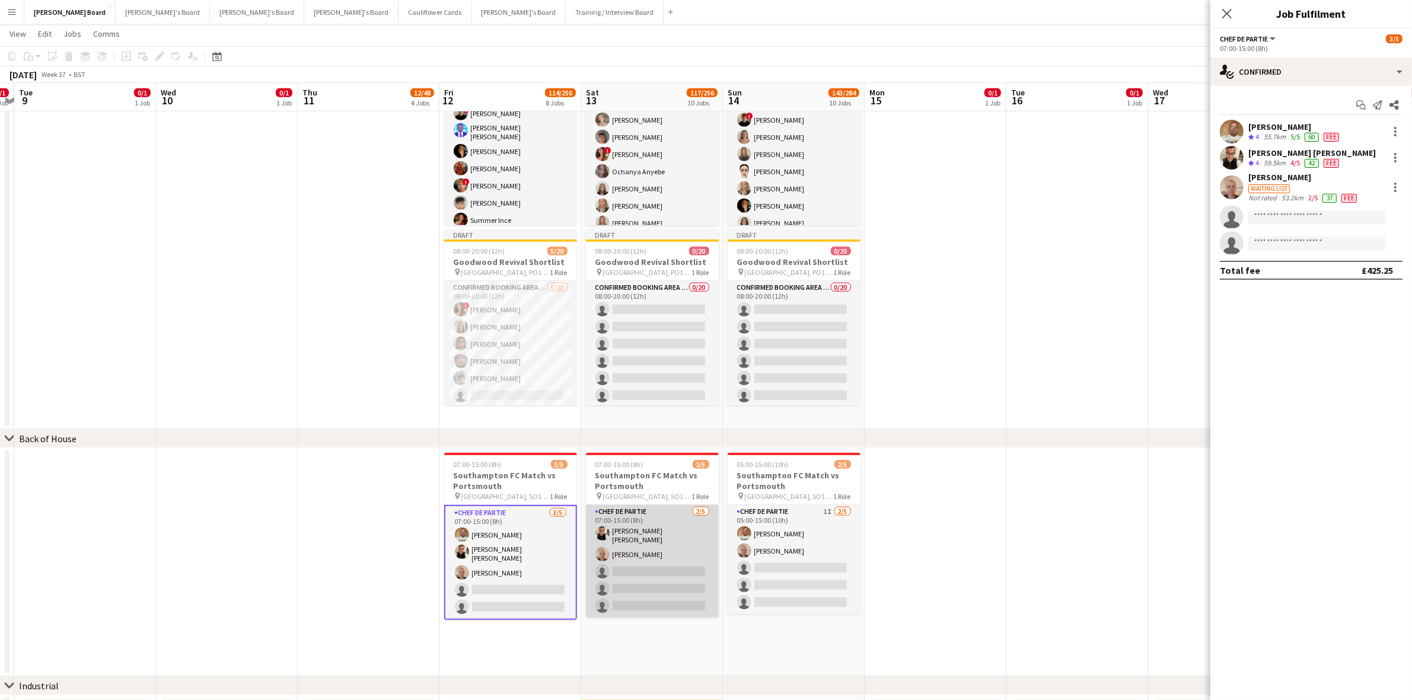
click at [643, 547] on app-card-role "Chef de Partie [DATE] 07:00-15:00 (8h) [PERSON_NAME] [PERSON_NAME] [PERSON_NAME…" at bounding box center [652, 561] width 133 height 113
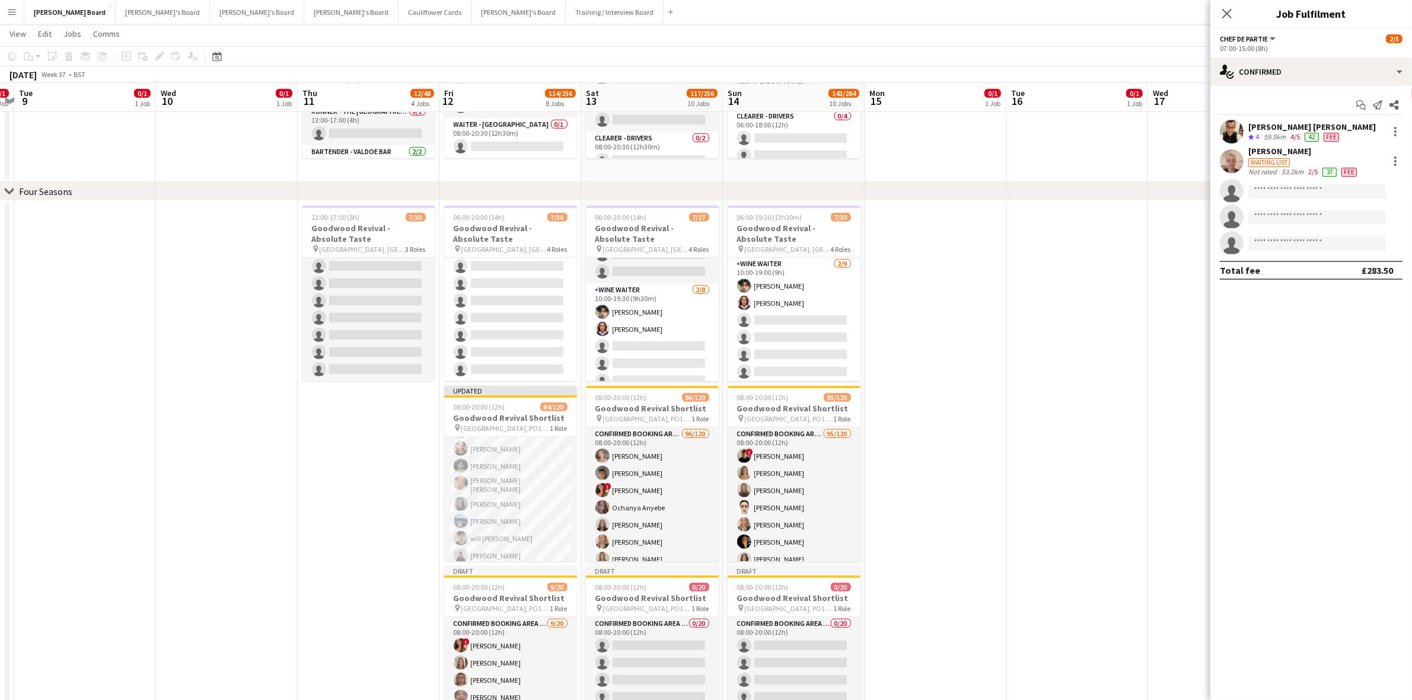
scroll to position [486, 0]
drag, startPoint x: 1228, startPoint y: 13, endPoint x: 1211, endPoint y: 24, distance: 20.1
click at [1227, 15] on icon at bounding box center [1226, 13] width 9 height 9
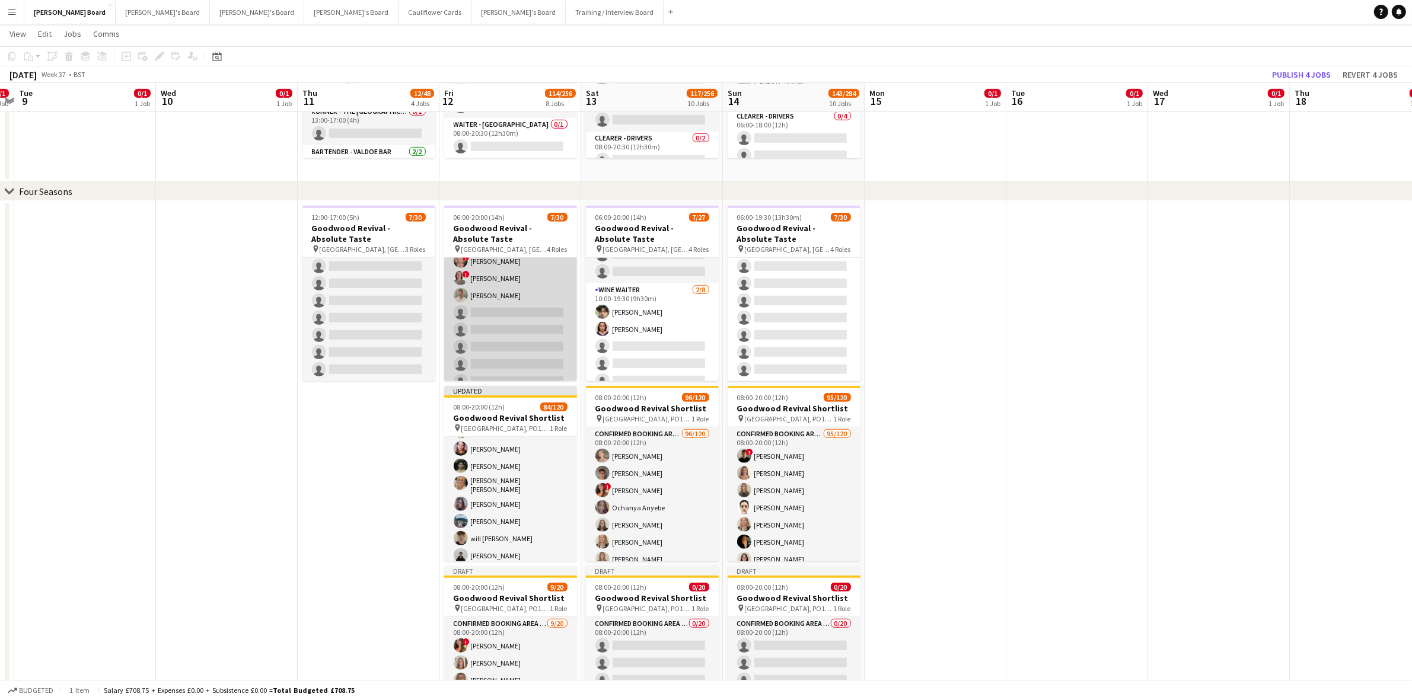
scroll to position [0, 0]
